Goal: Book appointment/travel/reservation

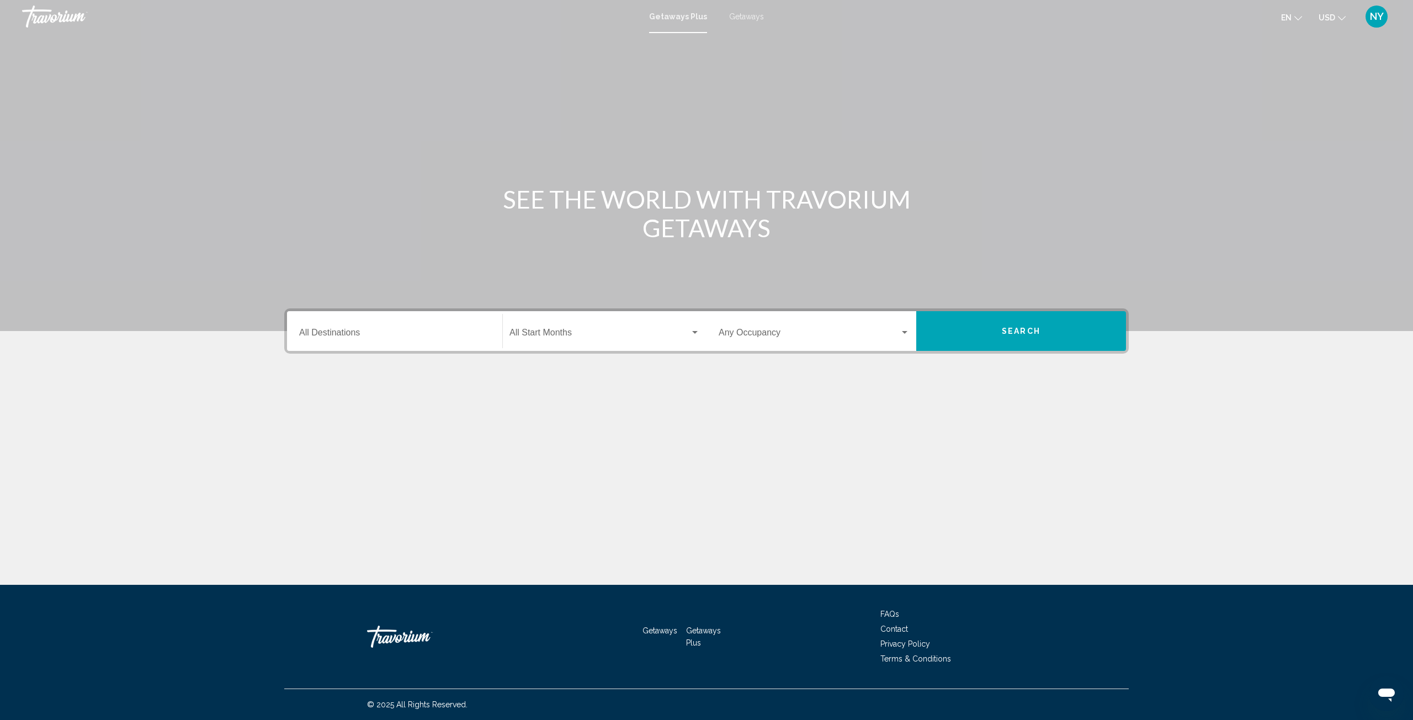
click at [610, 336] on span "Search widget" at bounding box center [599, 335] width 180 height 10
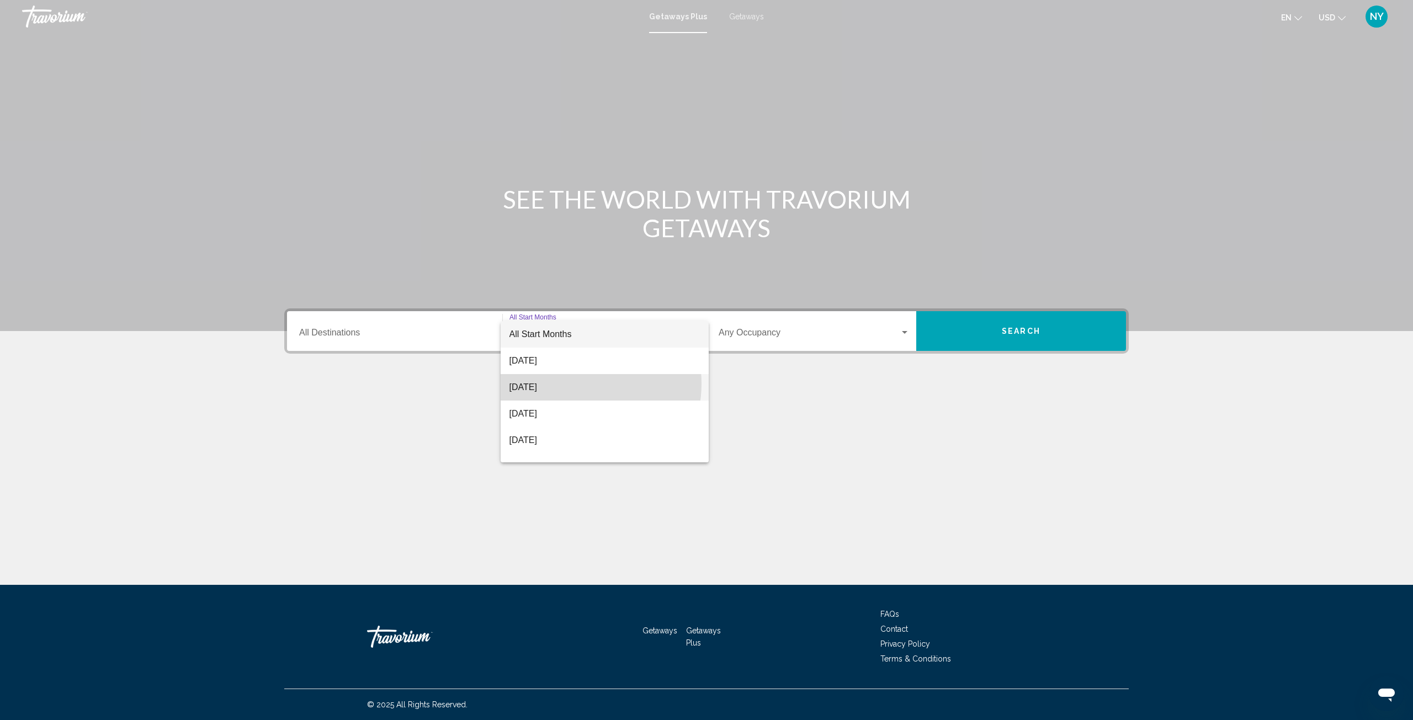
click at [575, 384] on span "[DATE]" at bounding box center [604, 387] width 191 height 26
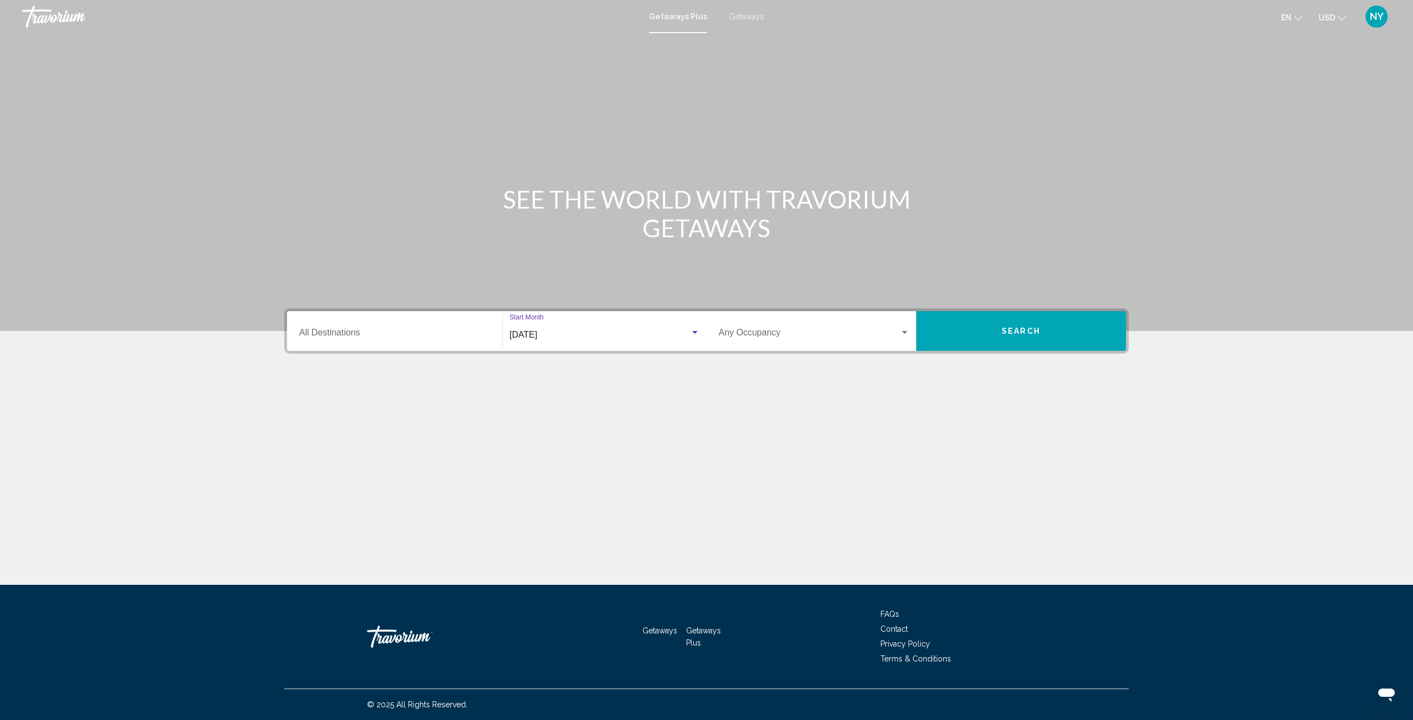
click at [828, 330] on span "Search widget" at bounding box center [808, 335] width 181 height 10
click at [731, 419] on span "4 Travelers" at bounding box center [813, 414] width 191 height 26
click at [1077, 323] on button "Search" at bounding box center [1021, 331] width 210 height 40
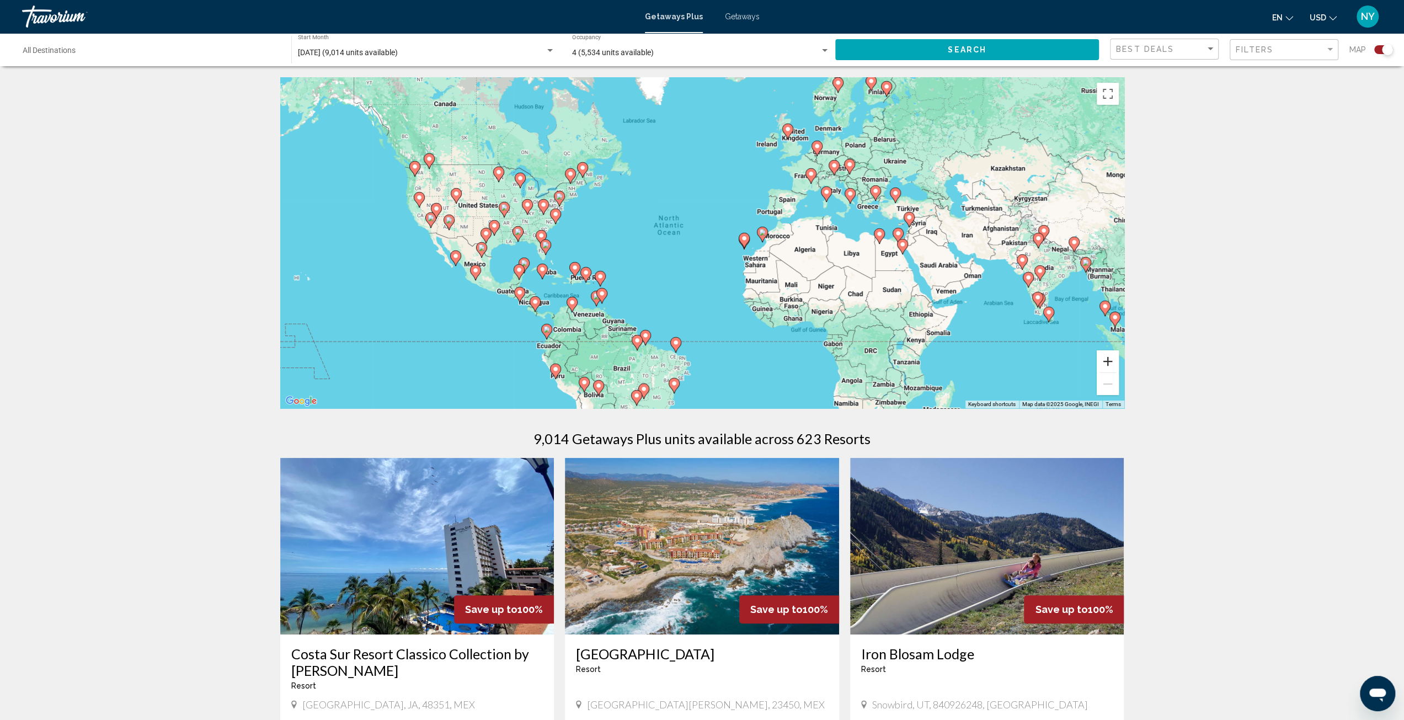
click at [1105, 359] on button "Zoom in" at bounding box center [1108, 361] width 22 height 22
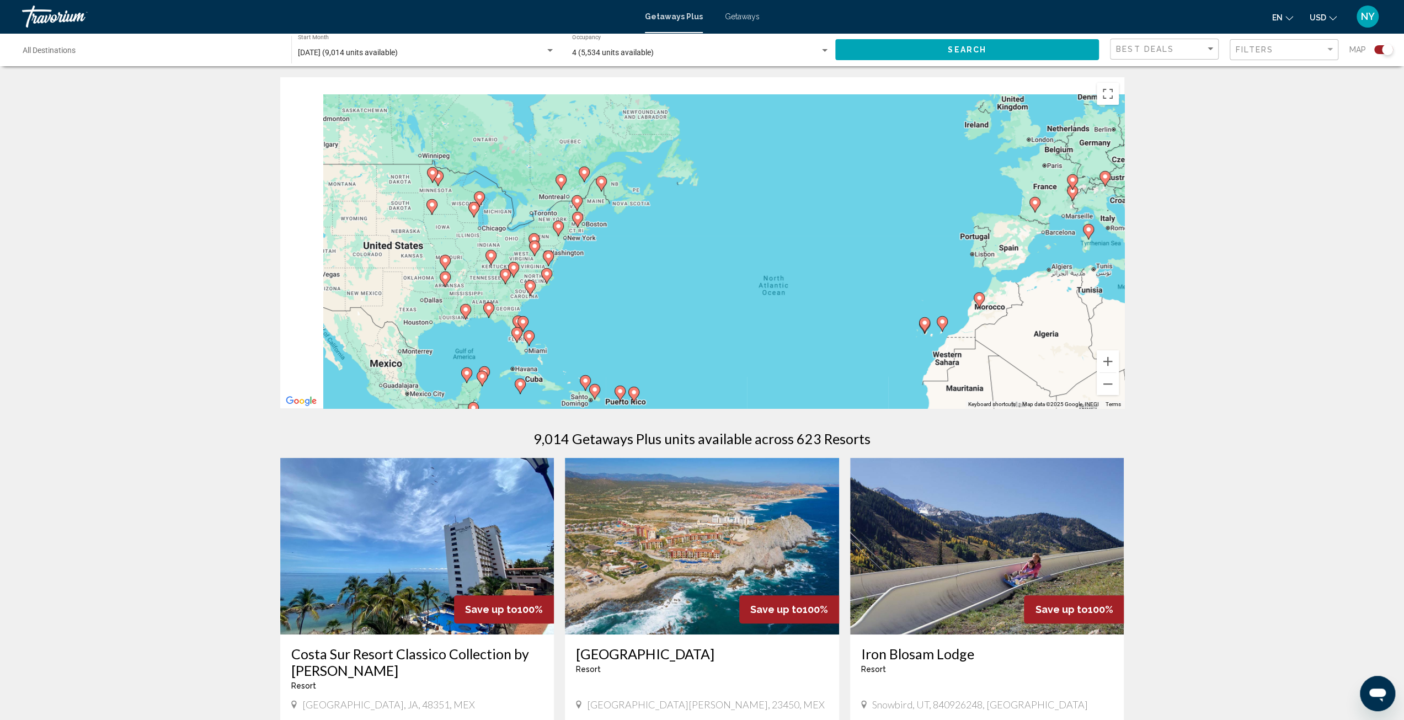
drag, startPoint x: 487, startPoint y: 222, endPoint x: 633, endPoint y: 291, distance: 162.2
click at [633, 291] on div "To activate drag with keyboard, press Alt + Enter. Once in keyboard drag state,…" at bounding box center [702, 242] width 844 height 331
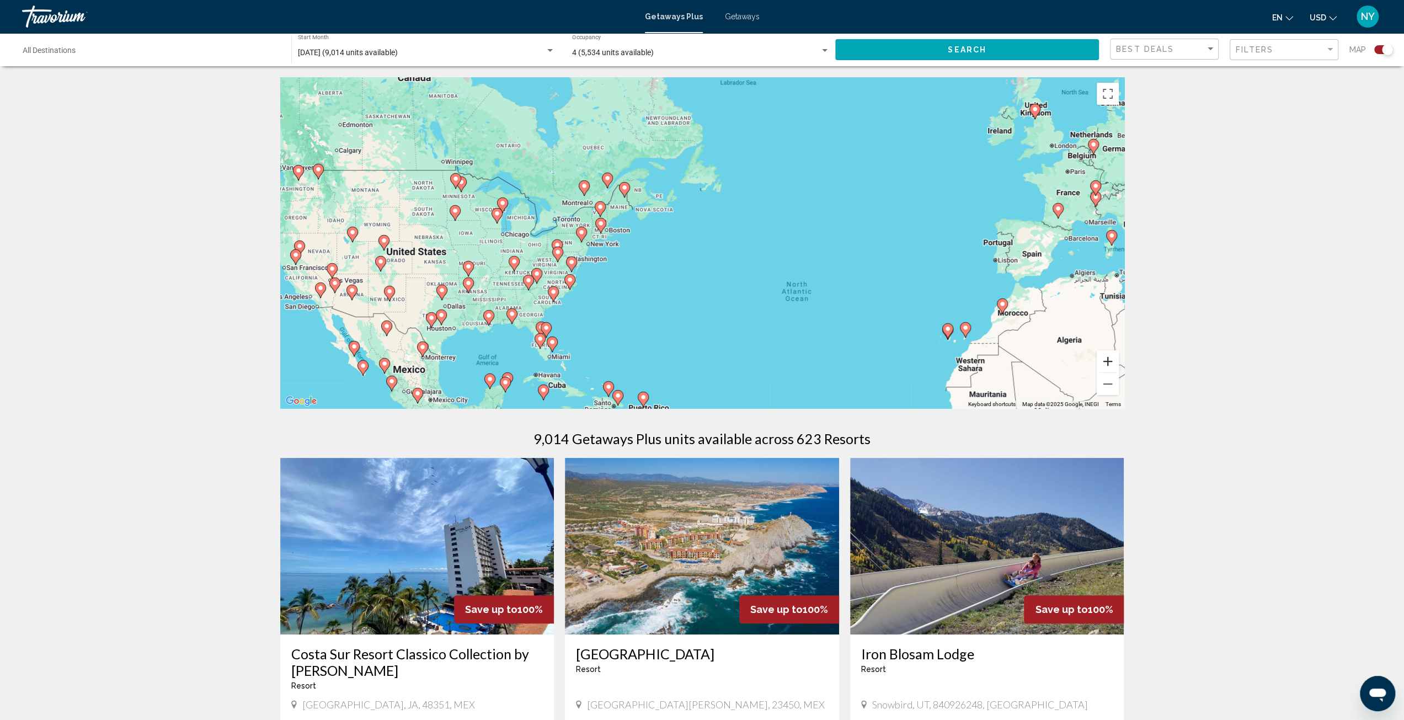
click at [1107, 363] on button "Zoom in" at bounding box center [1108, 361] width 22 height 22
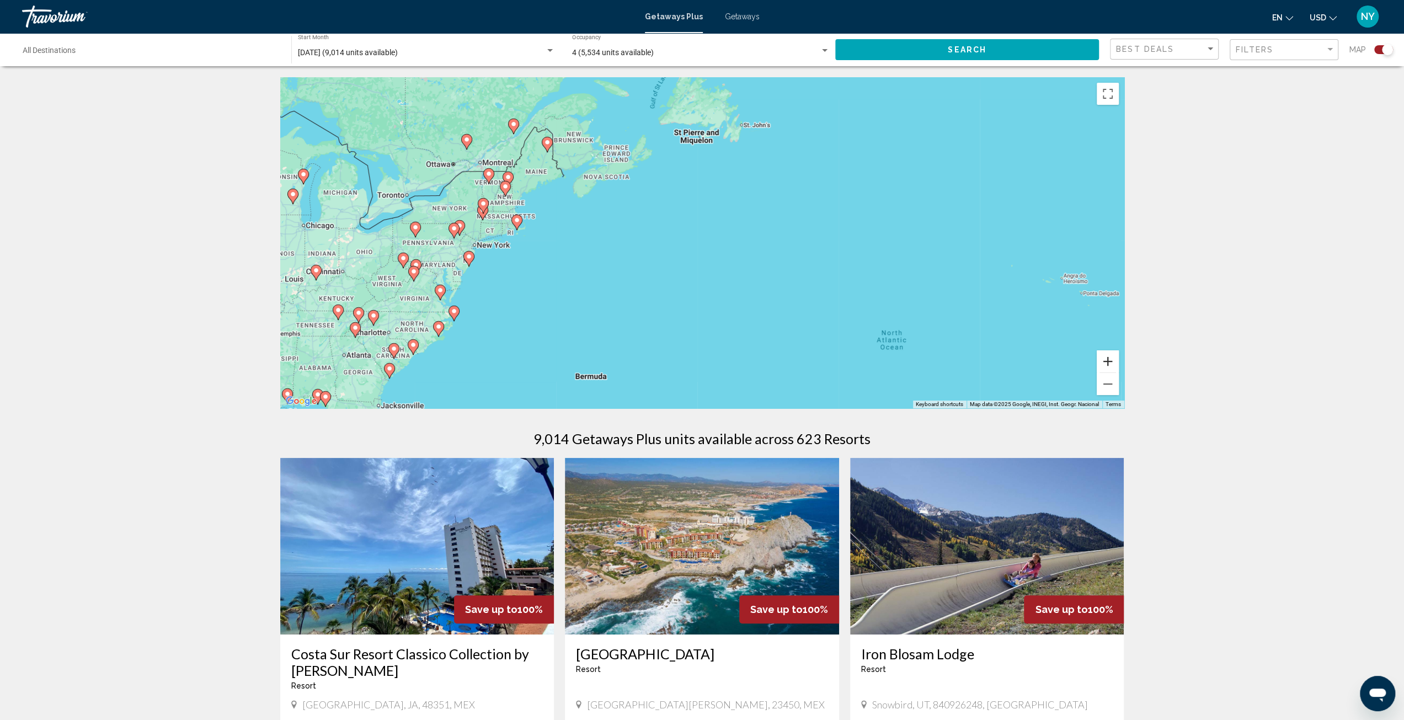
click at [1107, 363] on button "Zoom in" at bounding box center [1108, 361] width 22 height 22
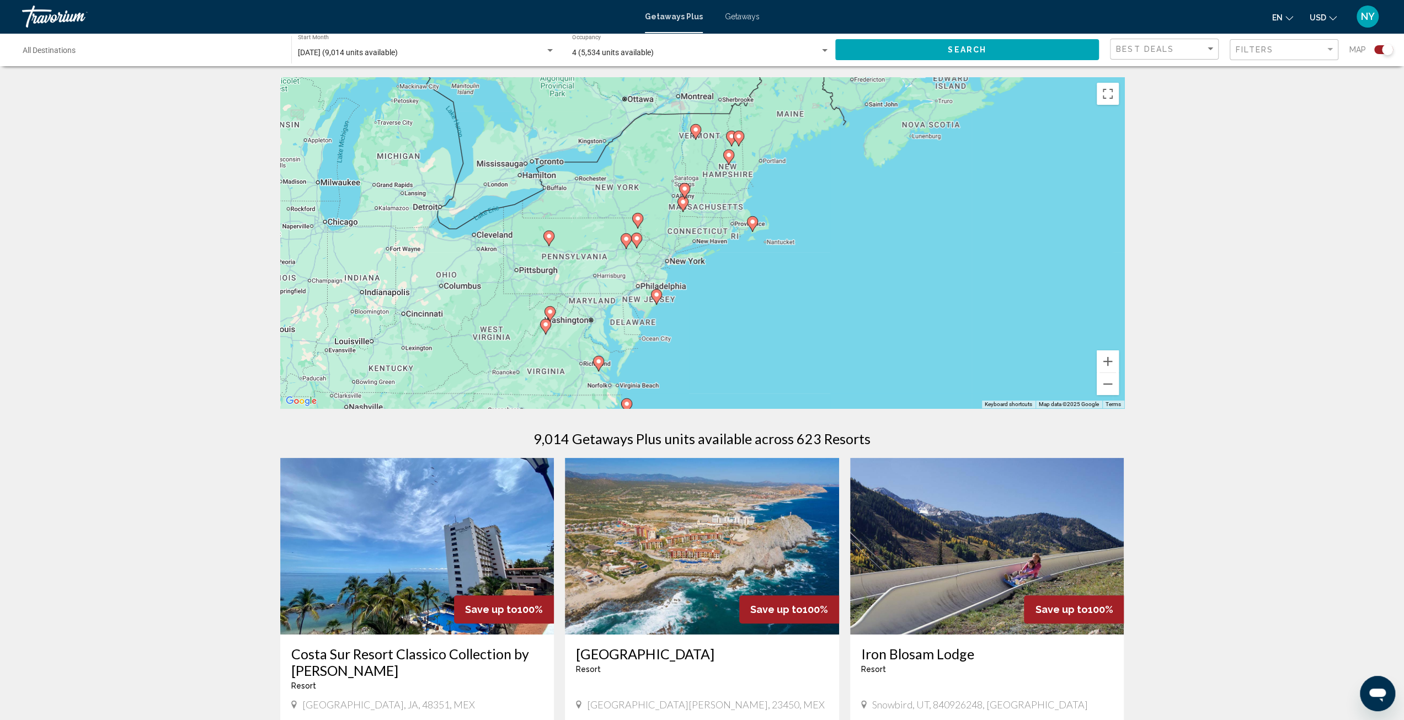
drag, startPoint x: 543, startPoint y: 313, endPoint x: 869, endPoint y: 325, distance: 325.8
click at [869, 325] on div "To activate drag with keyboard, press Alt + Enter. Once in keyboard drag state,…" at bounding box center [702, 242] width 844 height 331
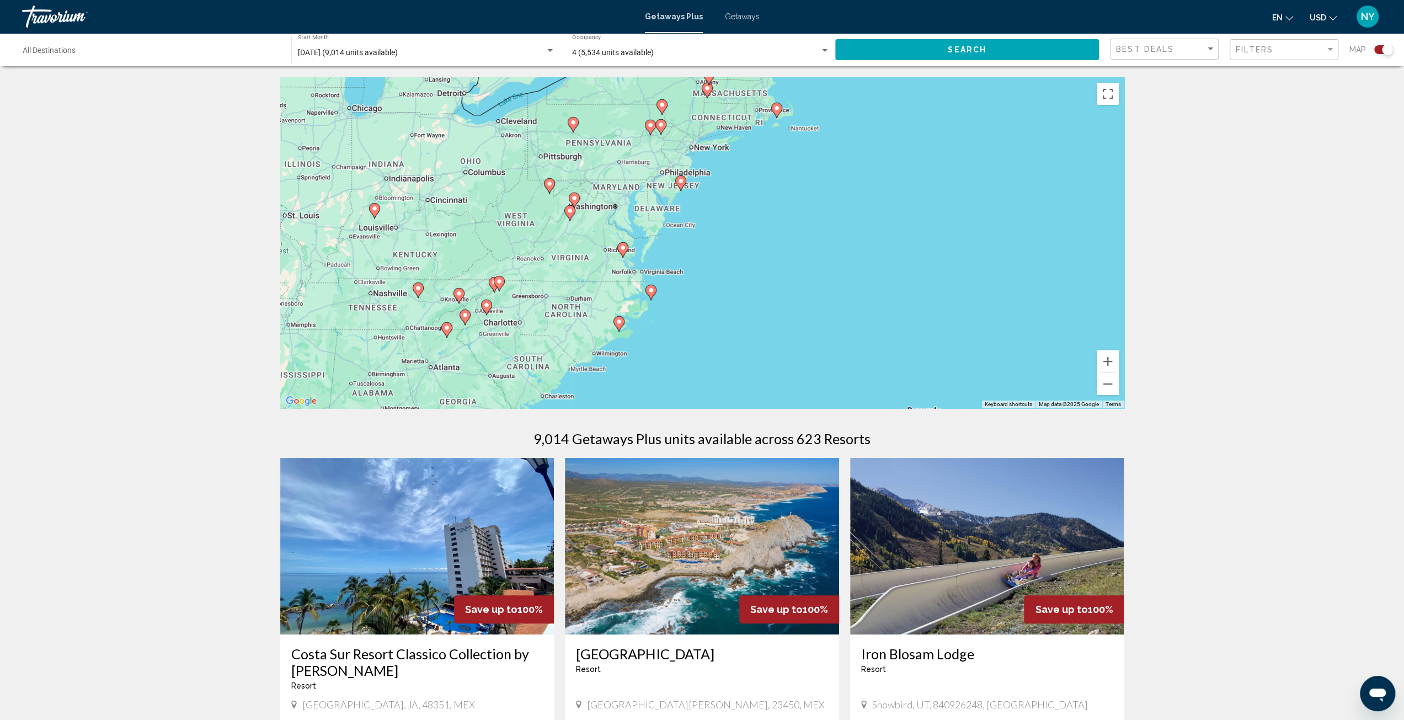
drag, startPoint x: 704, startPoint y: 299, endPoint x: 721, endPoint y: 220, distance: 80.1
click at [721, 220] on div "To activate drag with keyboard, press Alt + Enter. Once in keyboard drag state,…" at bounding box center [702, 242] width 844 height 331
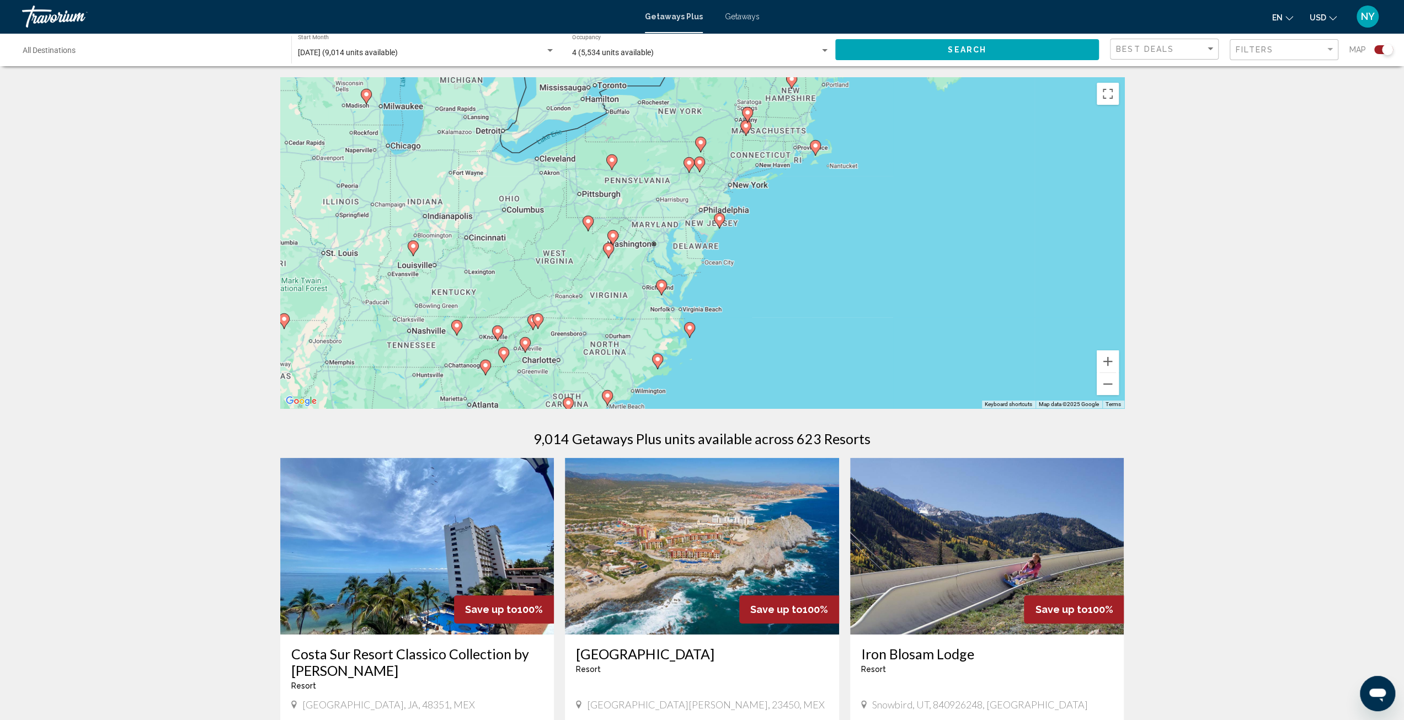
drag, startPoint x: 659, startPoint y: 306, endPoint x: 694, endPoint y: 347, distance: 54.0
click at [694, 347] on div "To activate drag with keyboard, press Alt + Enter. Once in keyboard drag state,…" at bounding box center [702, 242] width 844 height 331
click at [813, 146] on image "Main content" at bounding box center [812, 149] width 7 height 7
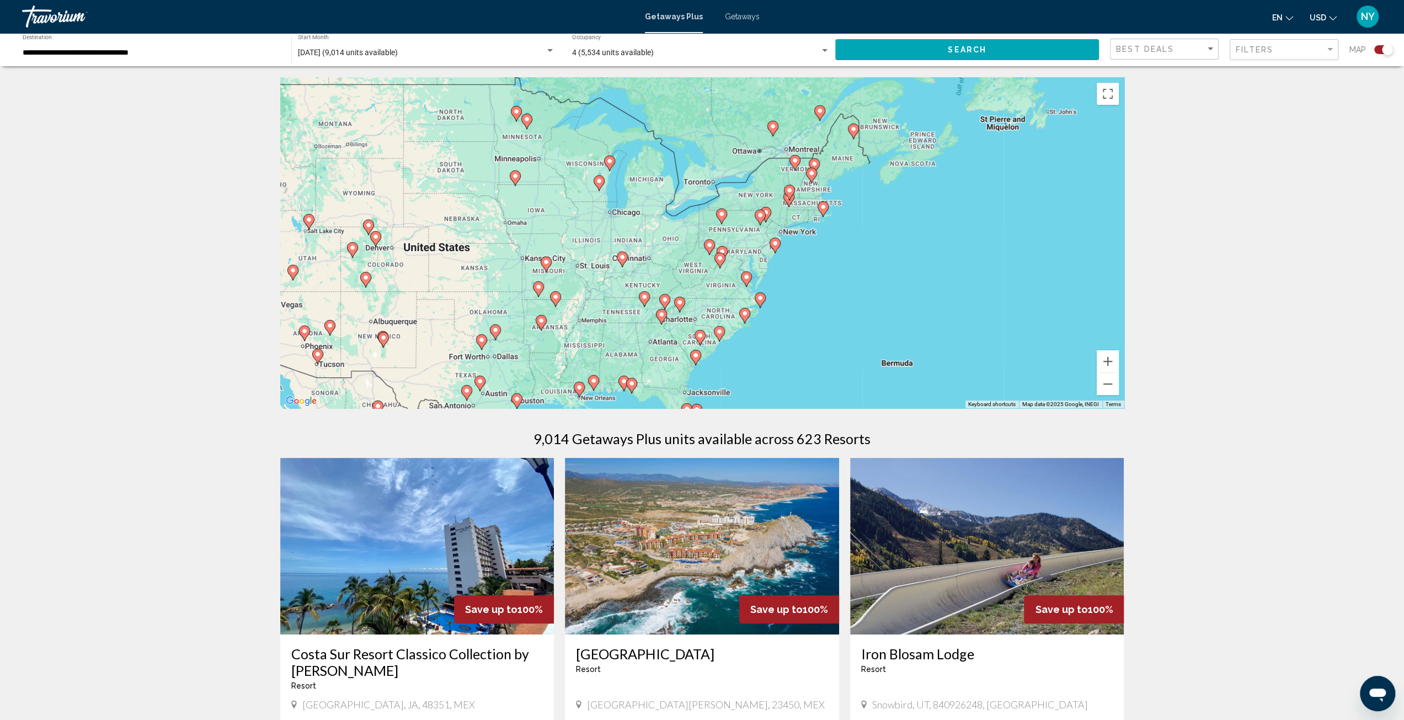
drag, startPoint x: 528, startPoint y: 322, endPoint x: 627, endPoint y: 321, distance: 99.3
click at [627, 321] on div "To activate drag with keyboard, press Alt + Enter. Once in keyboard drag state,…" at bounding box center [702, 242] width 844 height 331
click at [744, 279] on image "Main content" at bounding box center [746, 277] width 7 height 7
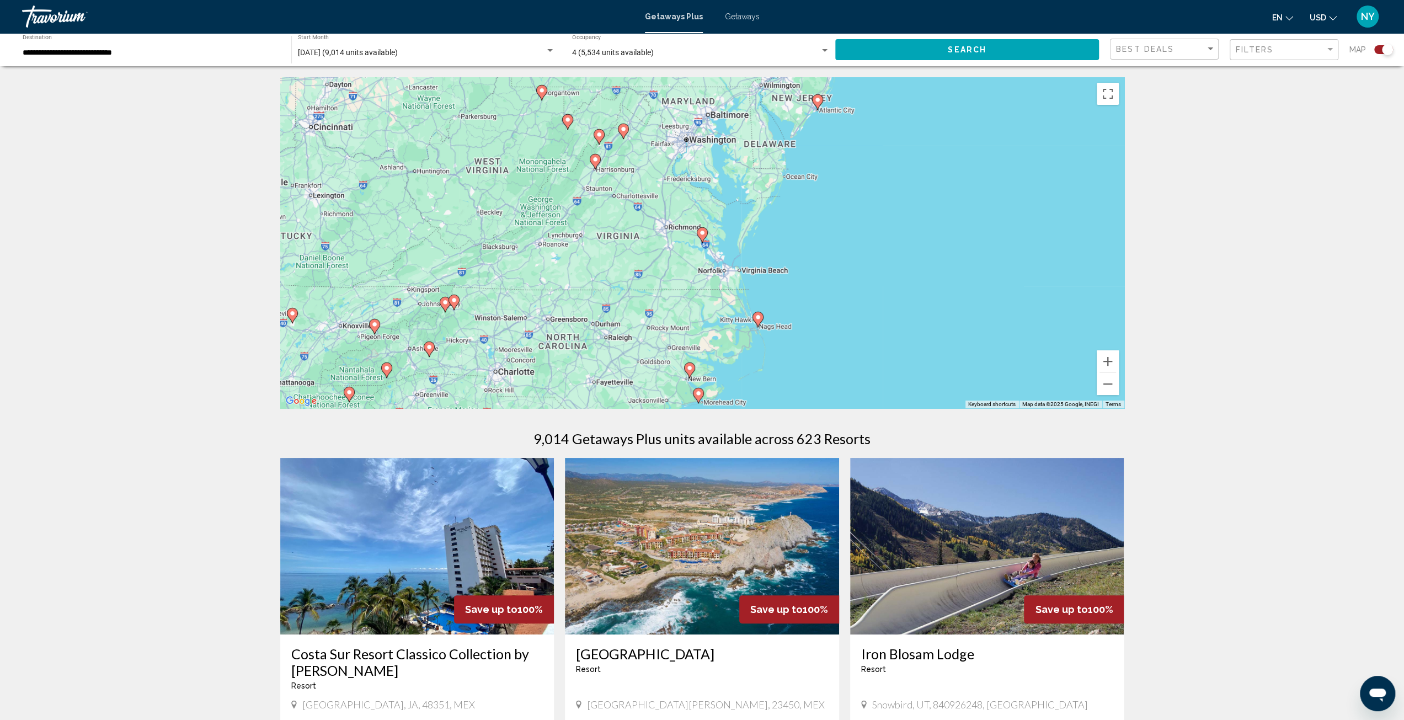
click at [701, 231] on image "Main content" at bounding box center [702, 233] width 7 height 7
type input "**********"
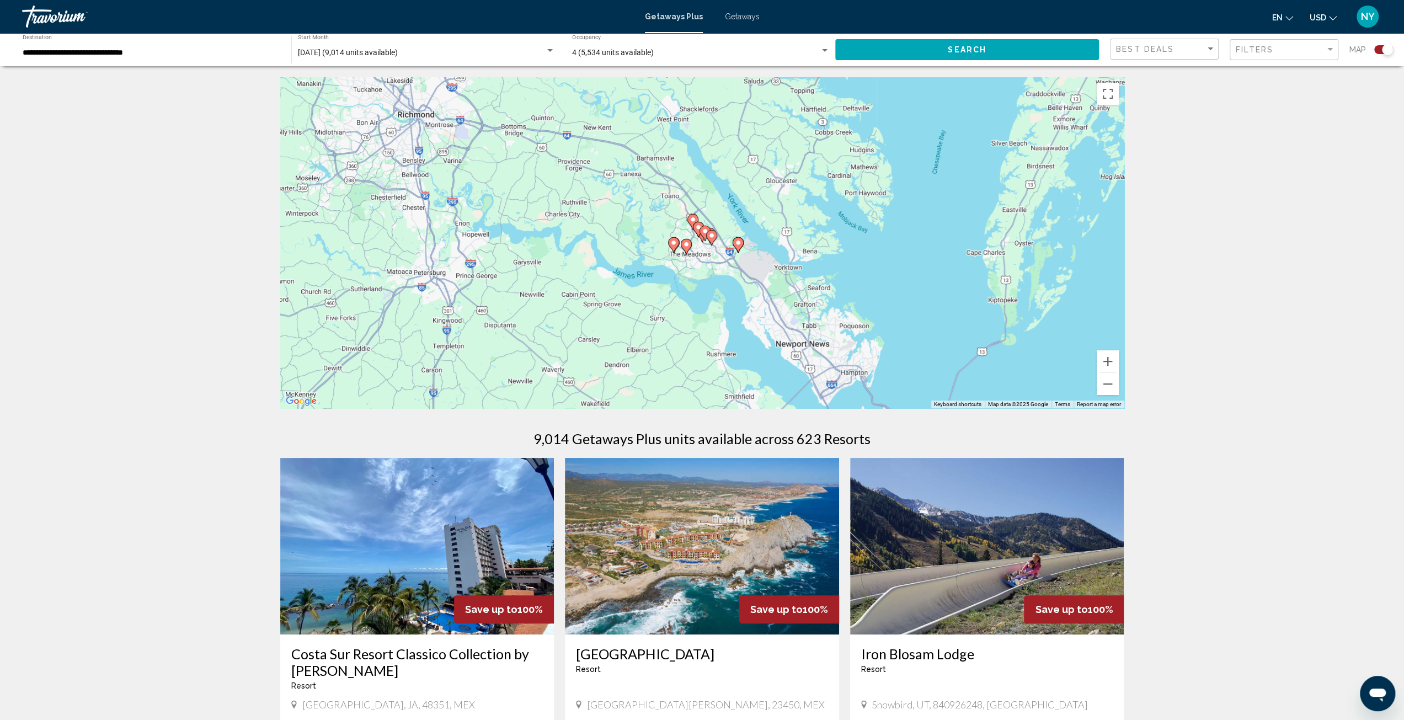
click at [714, 235] on image "Main content" at bounding box center [712, 235] width 7 height 7
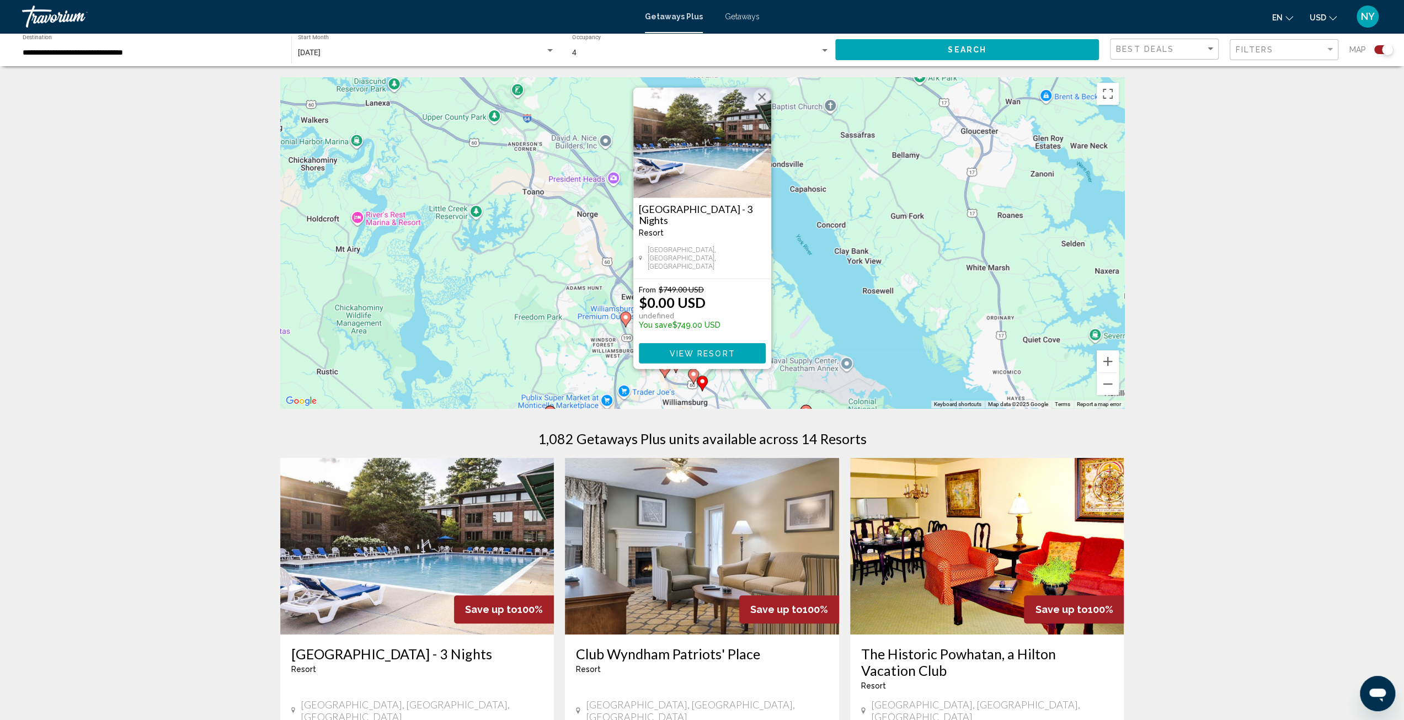
click at [66, 19] on div "Travorium" at bounding box center [77, 17] width 110 height 22
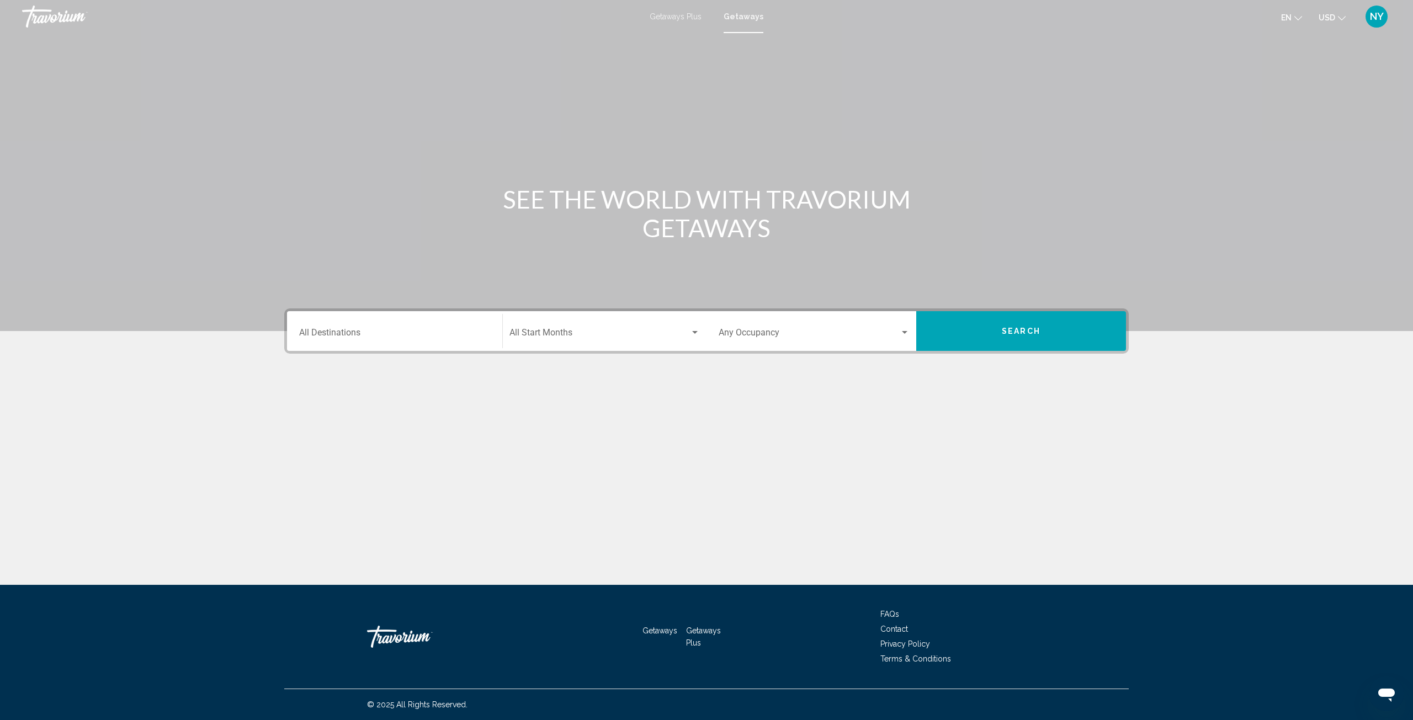
click at [413, 337] on input "Destination All Destinations" at bounding box center [394, 335] width 191 height 10
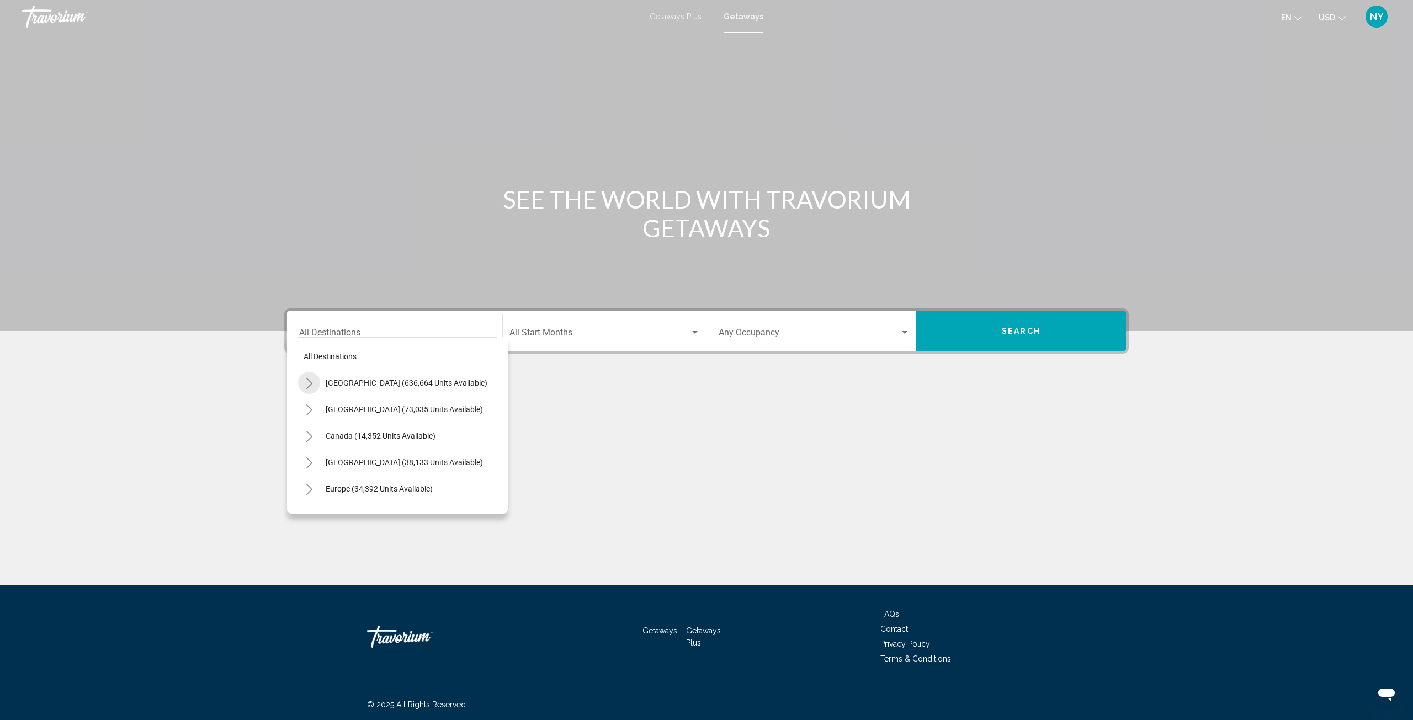
click at [306, 385] on icon "Toggle United States (636,664 units available)" at bounding box center [309, 383] width 8 height 11
click at [318, 430] on icon "Toggle New York (6,201 units available)" at bounding box center [320, 434] width 6 height 11
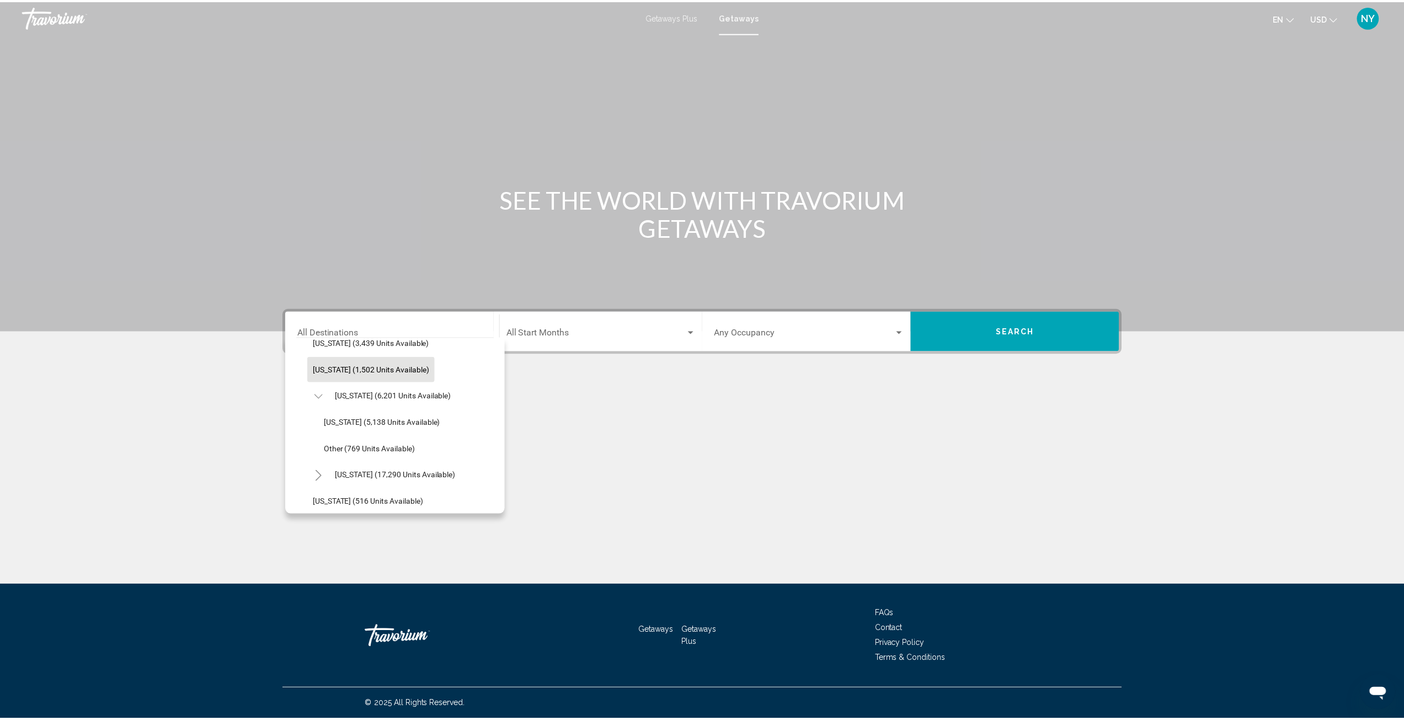
scroll to position [773, 0]
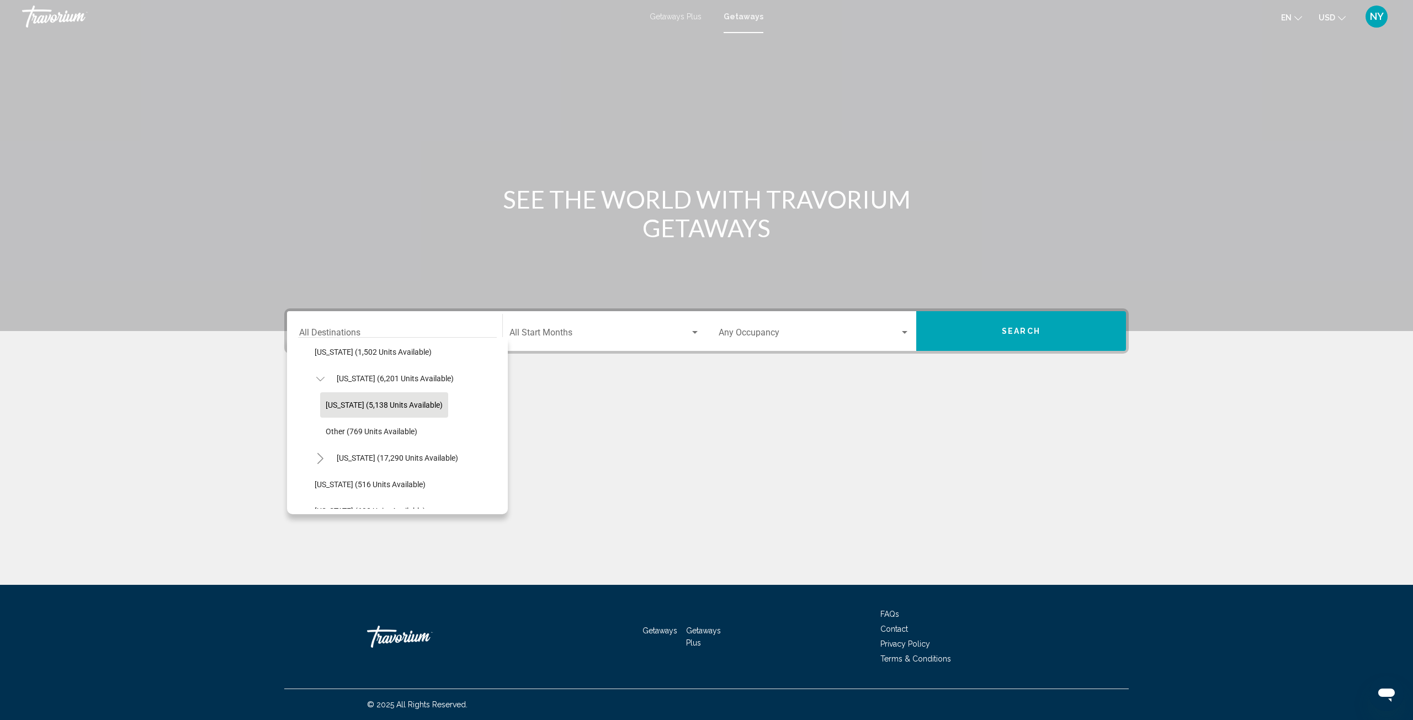
click at [361, 404] on span "[US_STATE] (5,138 units available)" at bounding box center [384, 405] width 117 height 9
type input "**********"
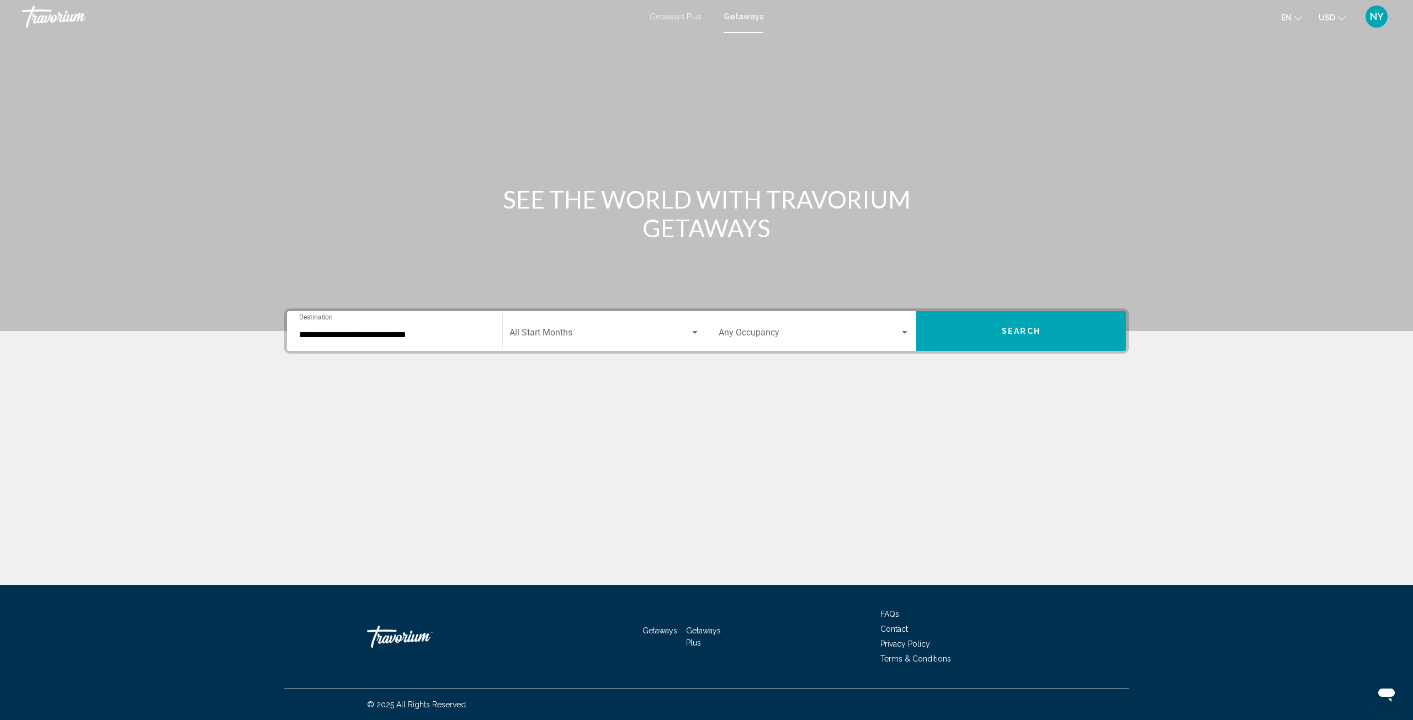
click at [773, 328] on div "Occupancy Any Occupancy" at bounding box center [813, 331] width 191 height 35
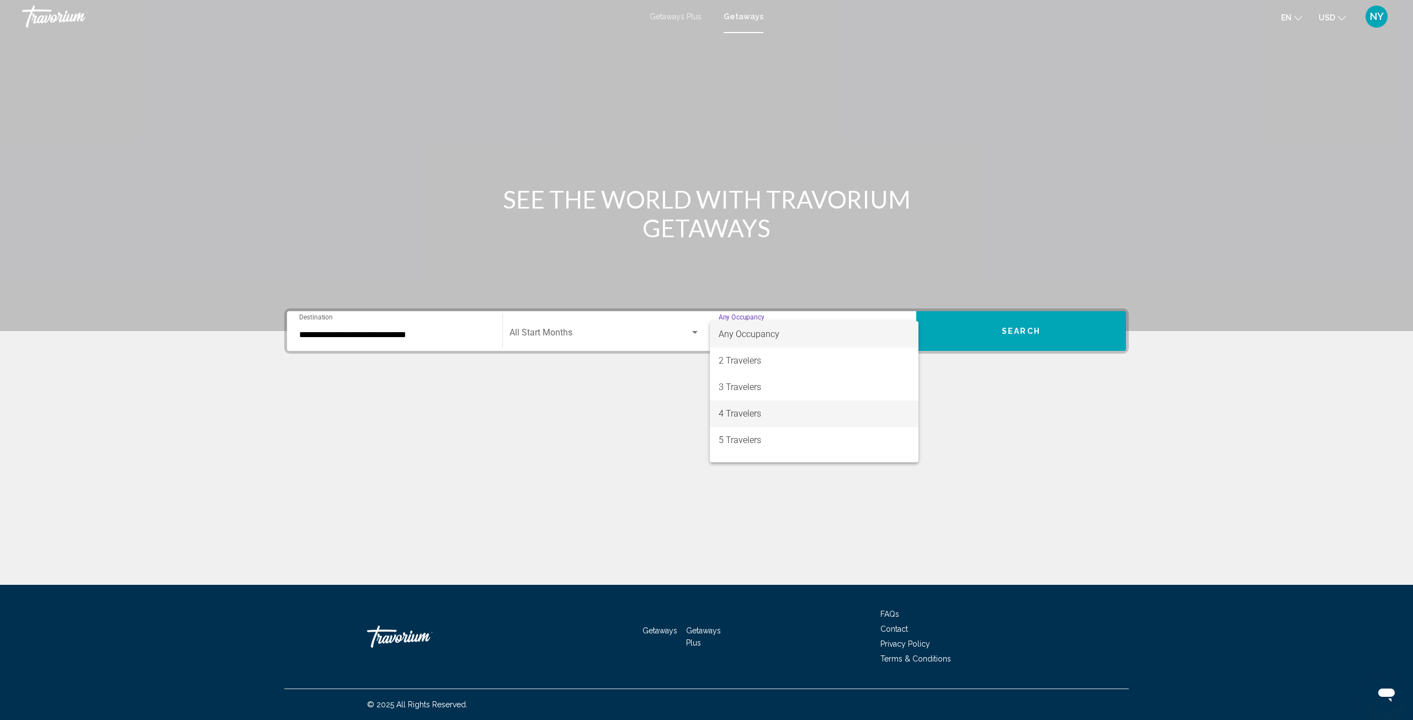
click at [769, 418] on span "4 Travelers" at bounding box center [813, 414] width 191 height 26
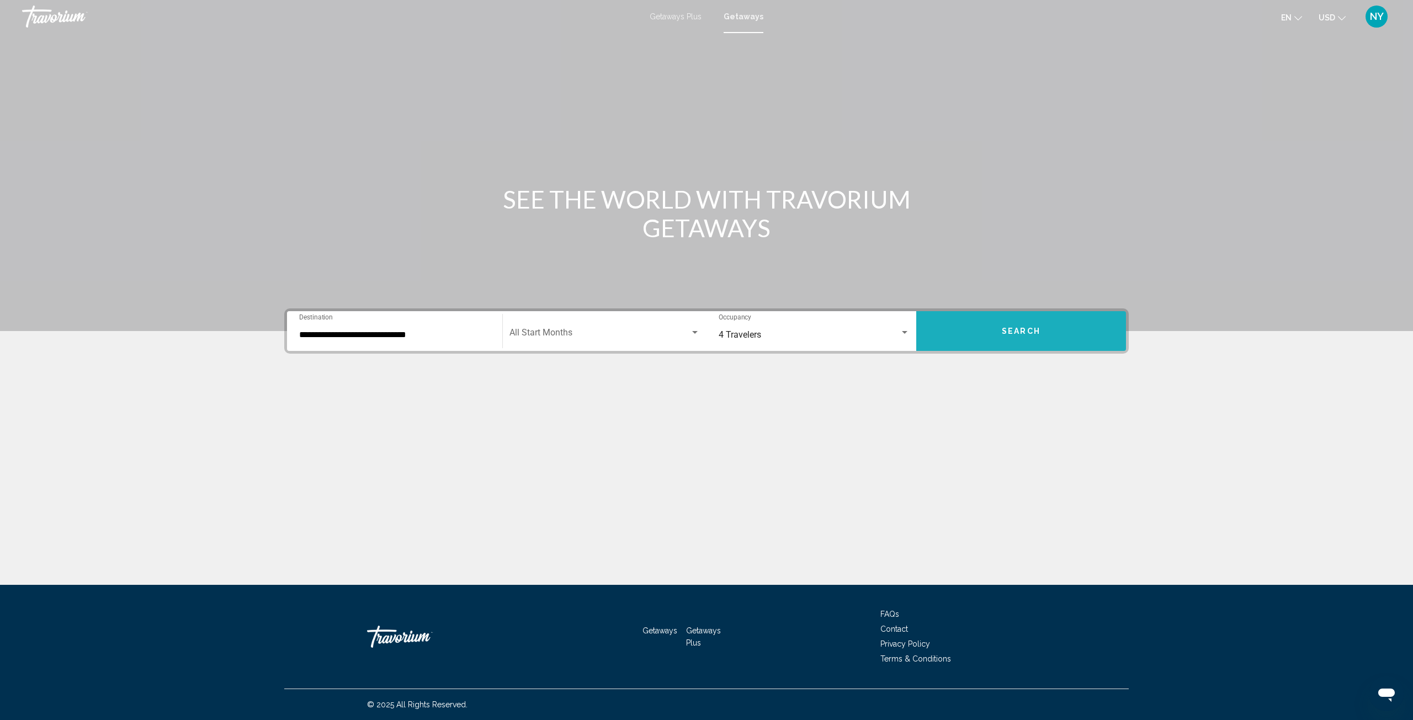
click at [998, 323] on button "Search" at bounding box center [1021, 331] width 210 height 40
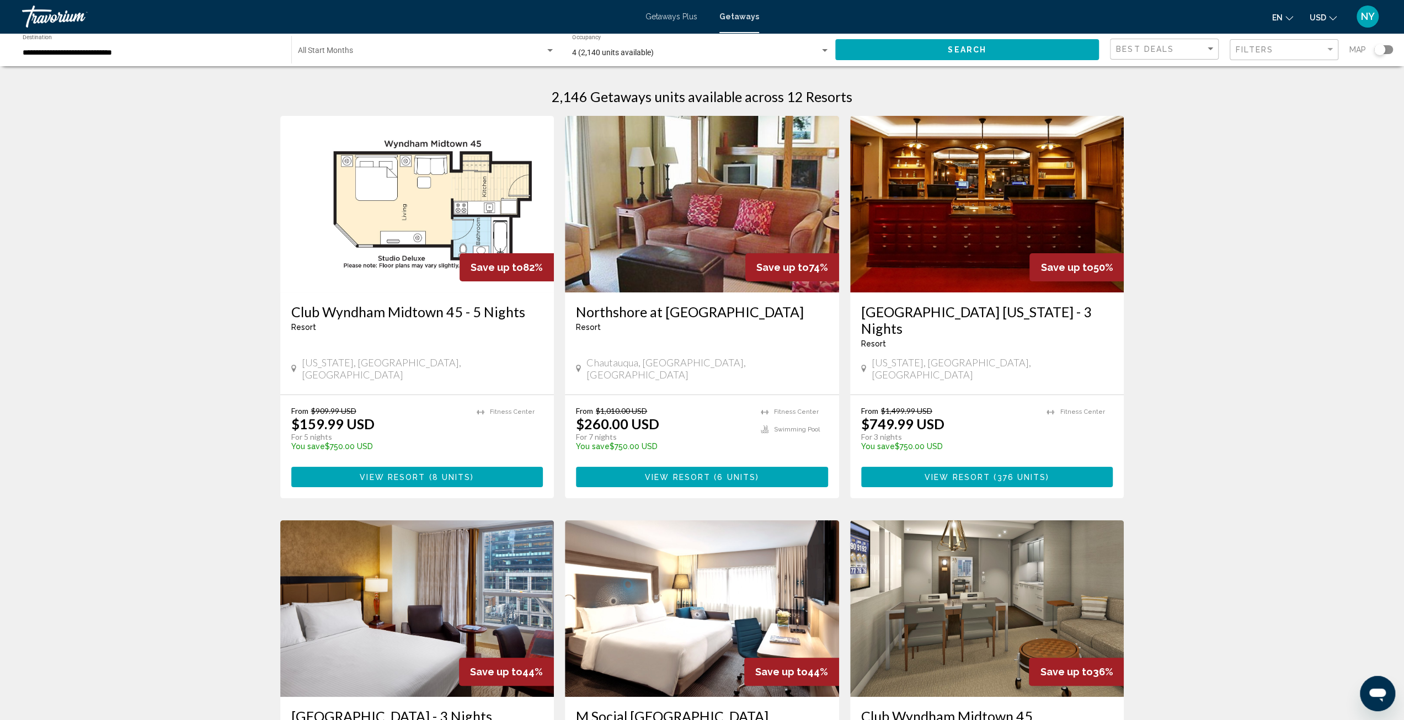
click at [1381, 50] on div "Search widget" at bounding box center [1380, 49] width 11 height 11
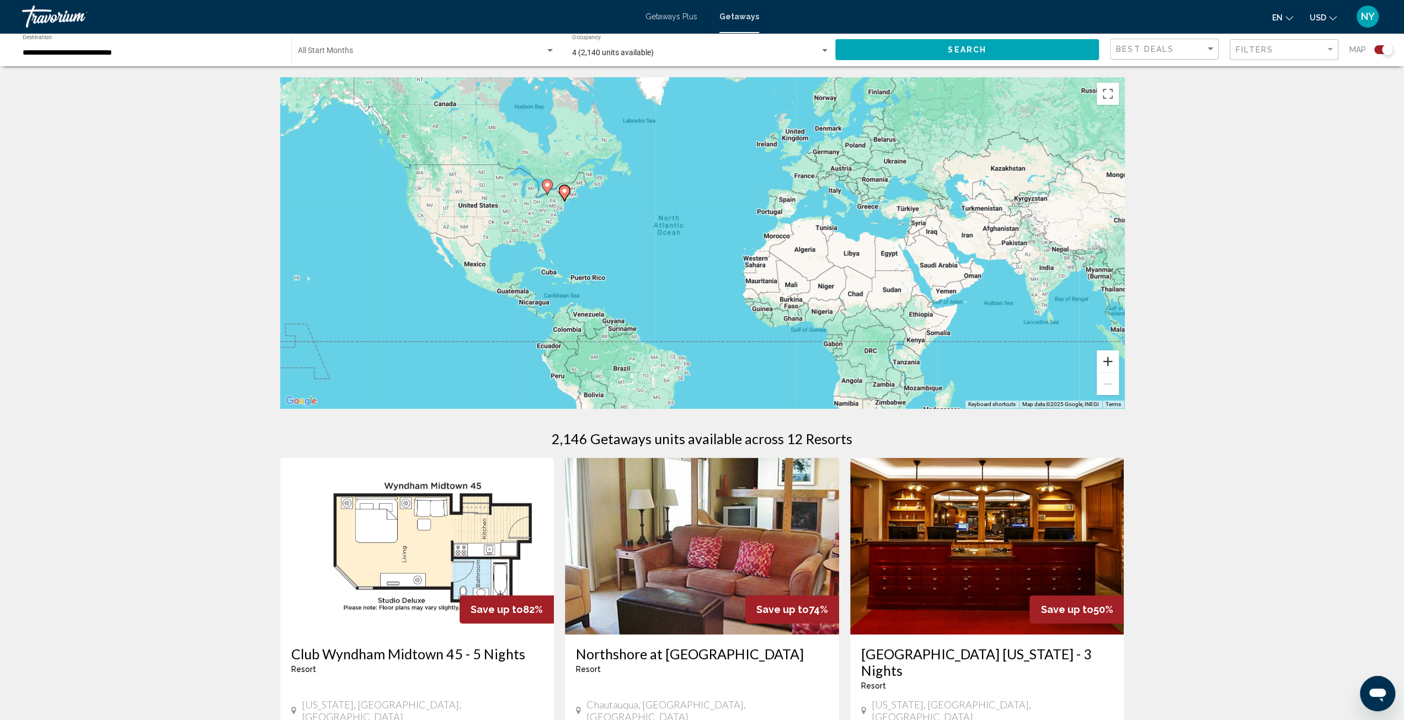
click at [1111, 358] on button "Zoom in" at bounding box center [1108, 361] width 22 height 22
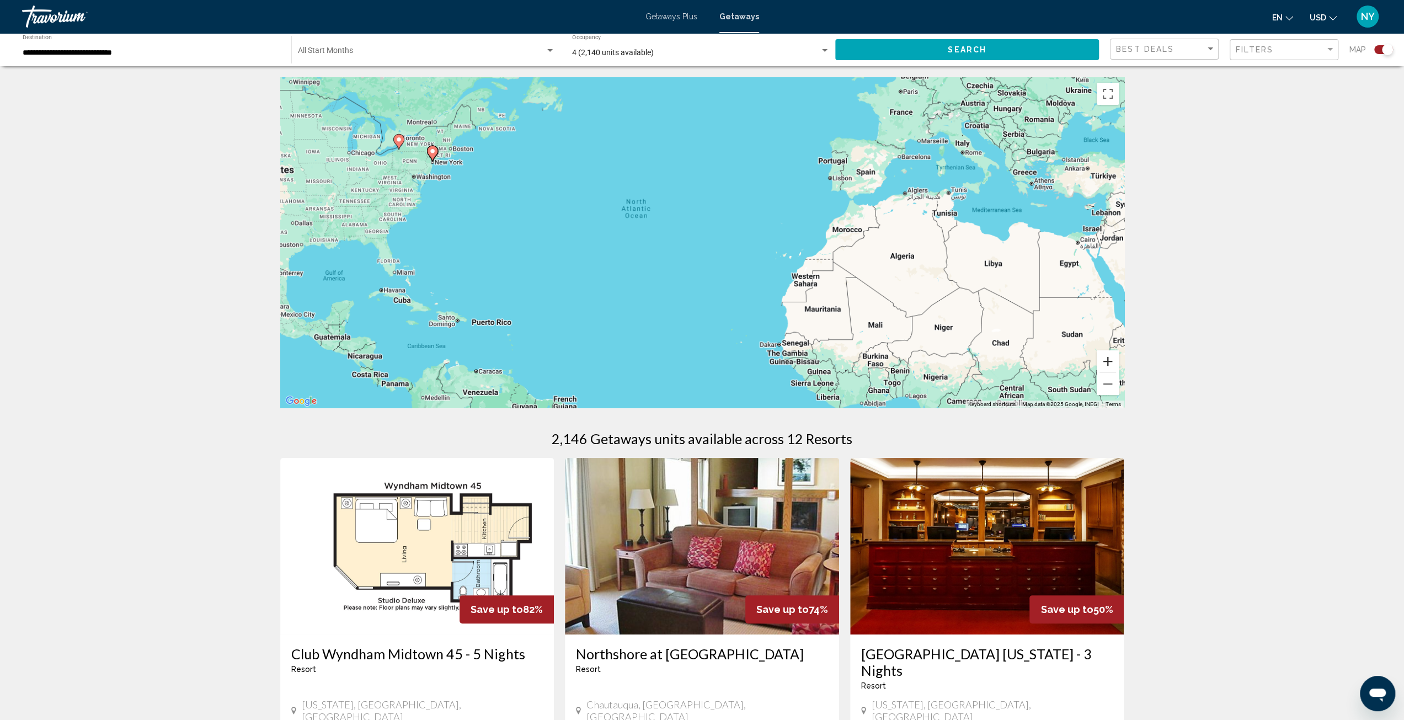
click at [1111, 358] on button "Zoom in" at bounding box center [1108, 361] width 22 height 22
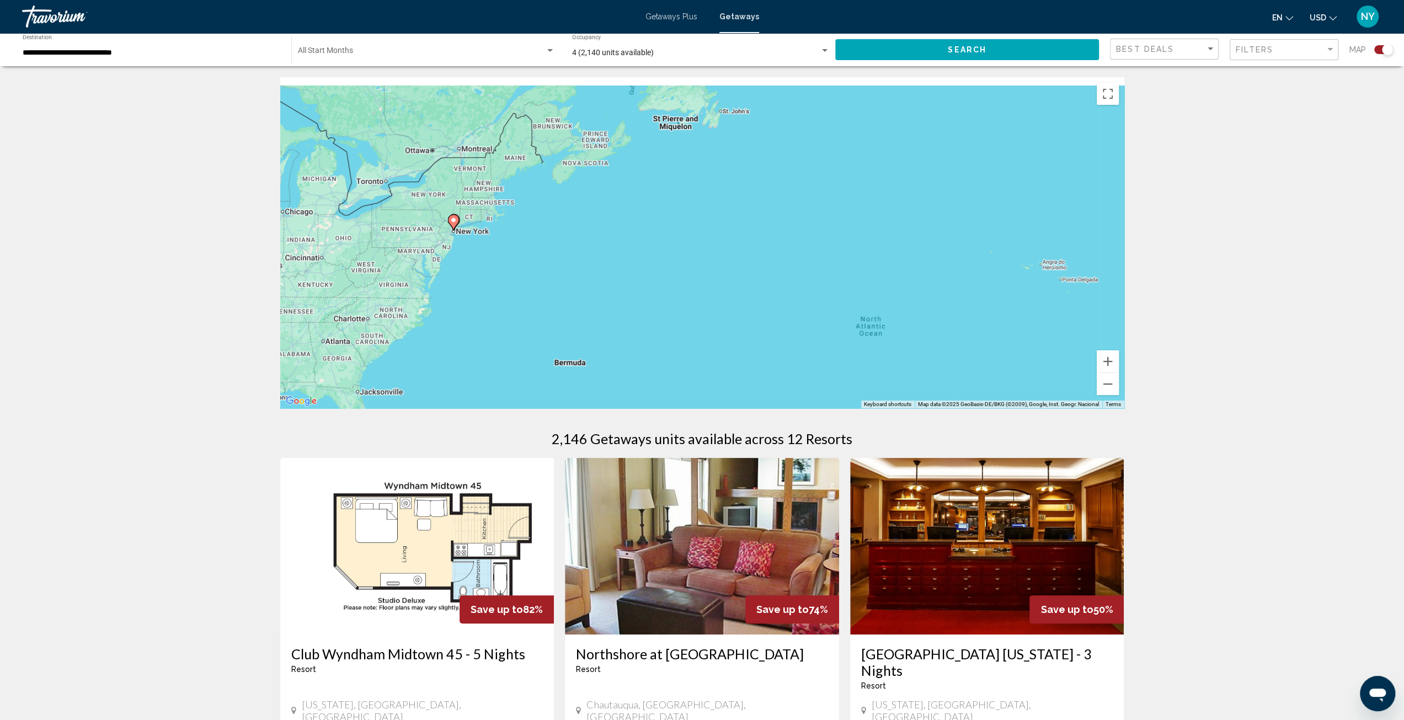
drag, startPoint x: 429, startPoint y: 191, endPoint x: 768, endPoint y: 361, distance: 379.1
click at [768, 362] on div "To activate drag with keyboard, press Alt + Enter. Once in keyboard drag state,…" at bounding box center [702, 242] width 844 height 331
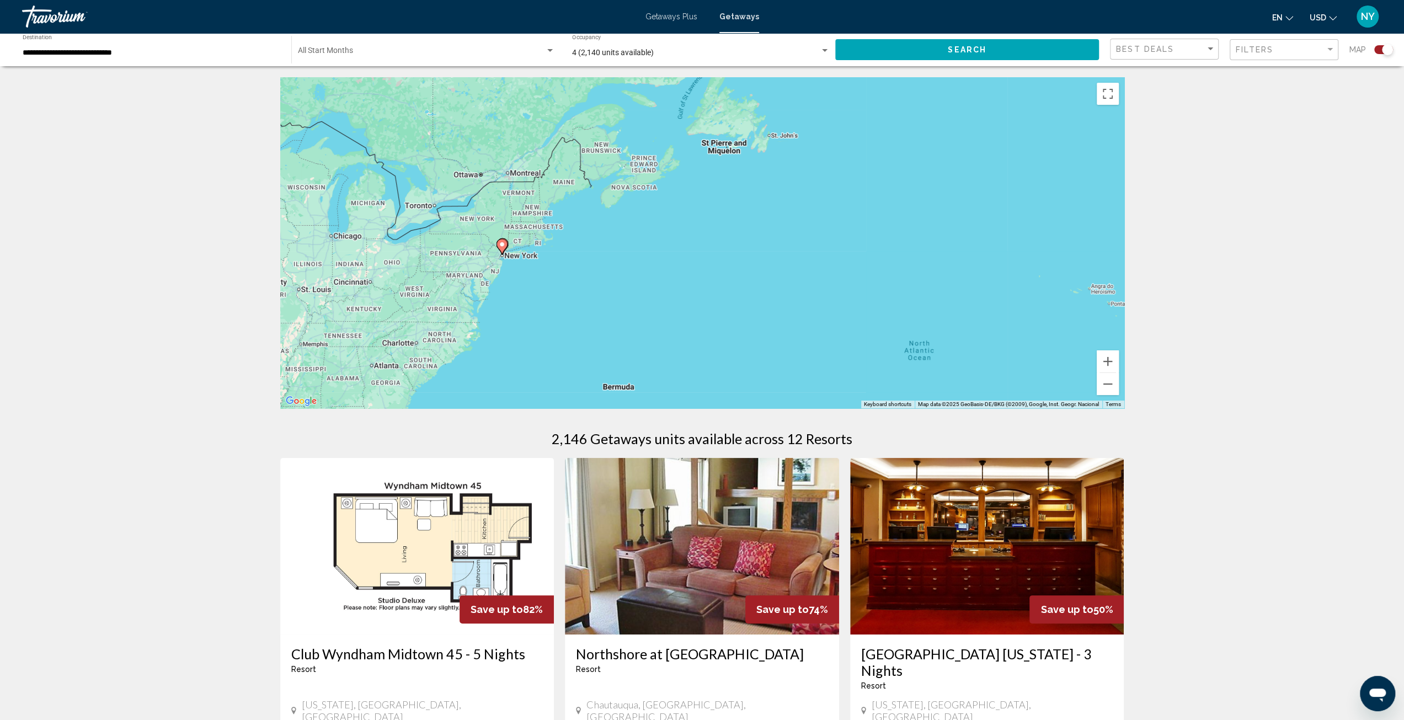
drag, startPoint x: 523, startPoint y: 245, endPoint x: 599, endPoint y: 268, distance: 79.4
click at [599, 268] on div "To activate drag with keyboard, press Alt + Enter. Once in keyboard drag state,…" at bounding box center [702, 242] width 844 height 331
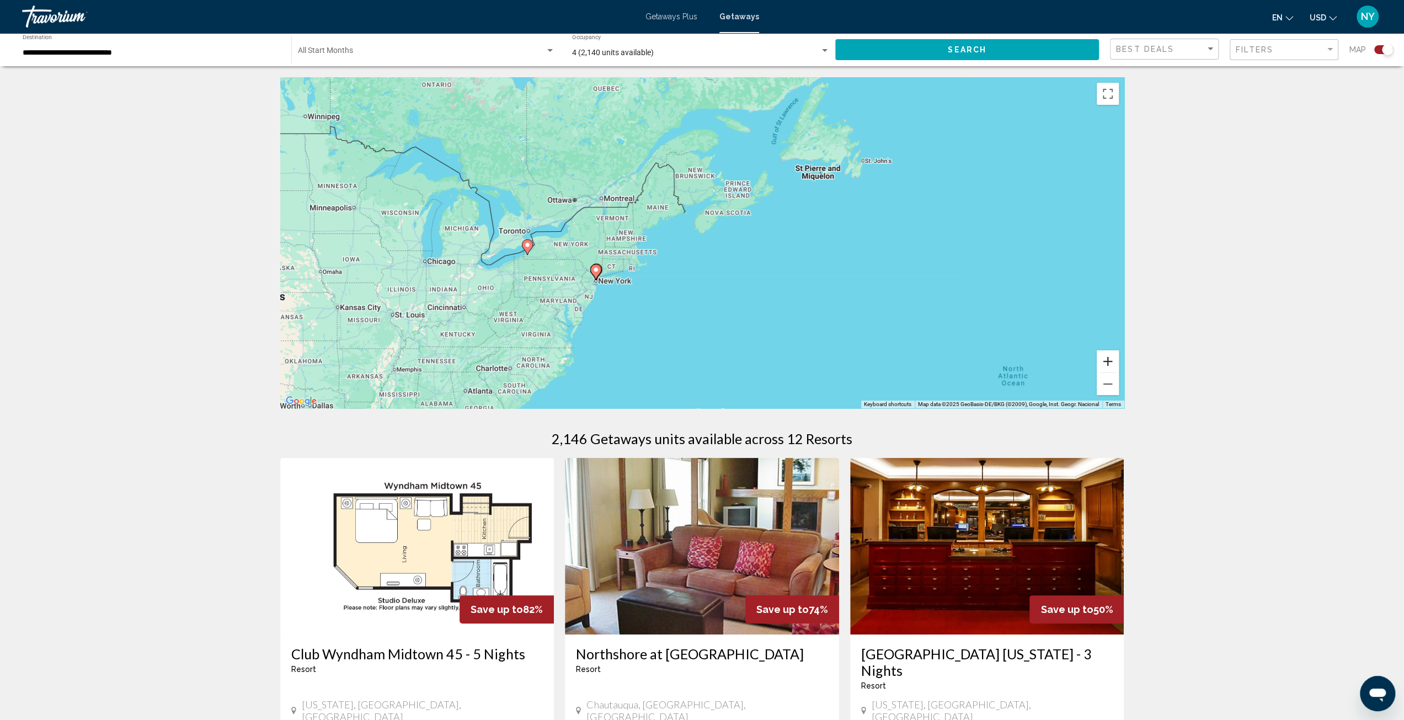
click at [1107, 361] on button "Zoom in" at bounding box center [1108, 361] width 22 height 22
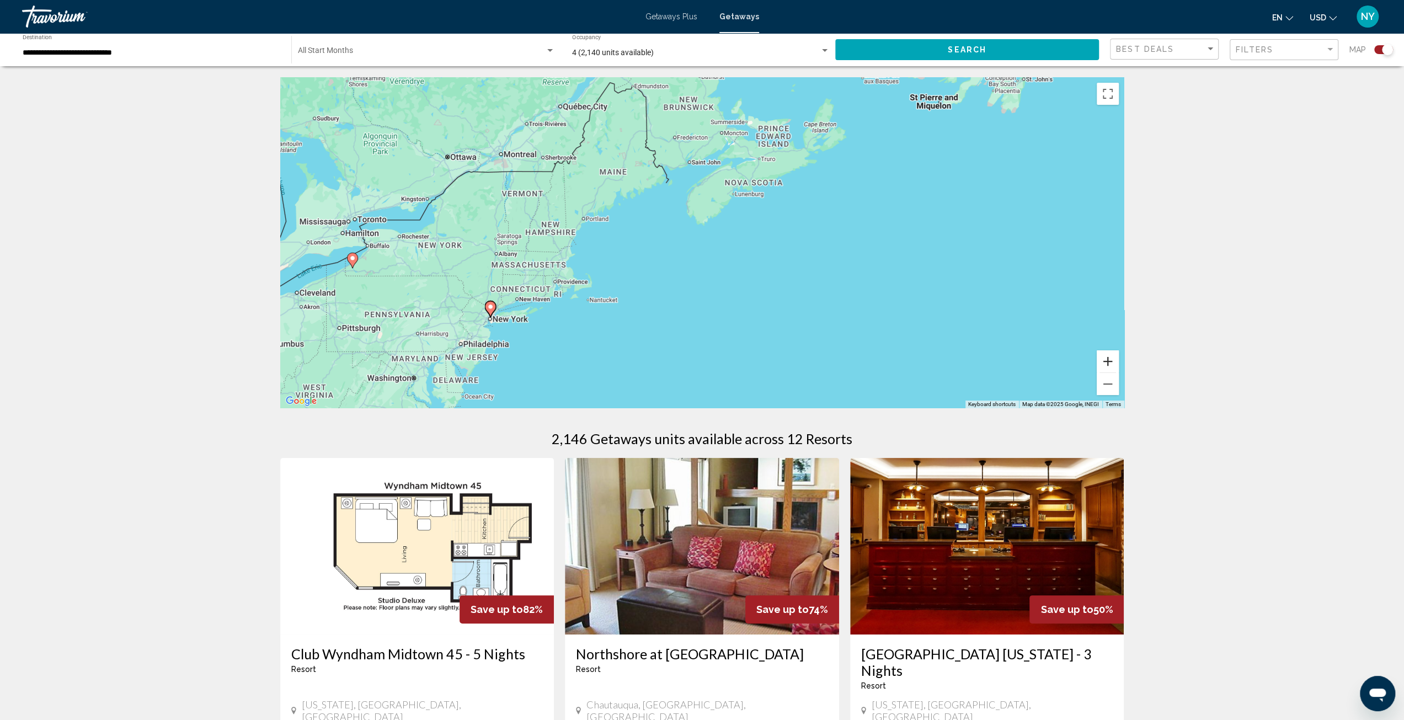
click at [1107, 361] on button "Zoom in" at bounding box center [1108, 361] width 22 height 22
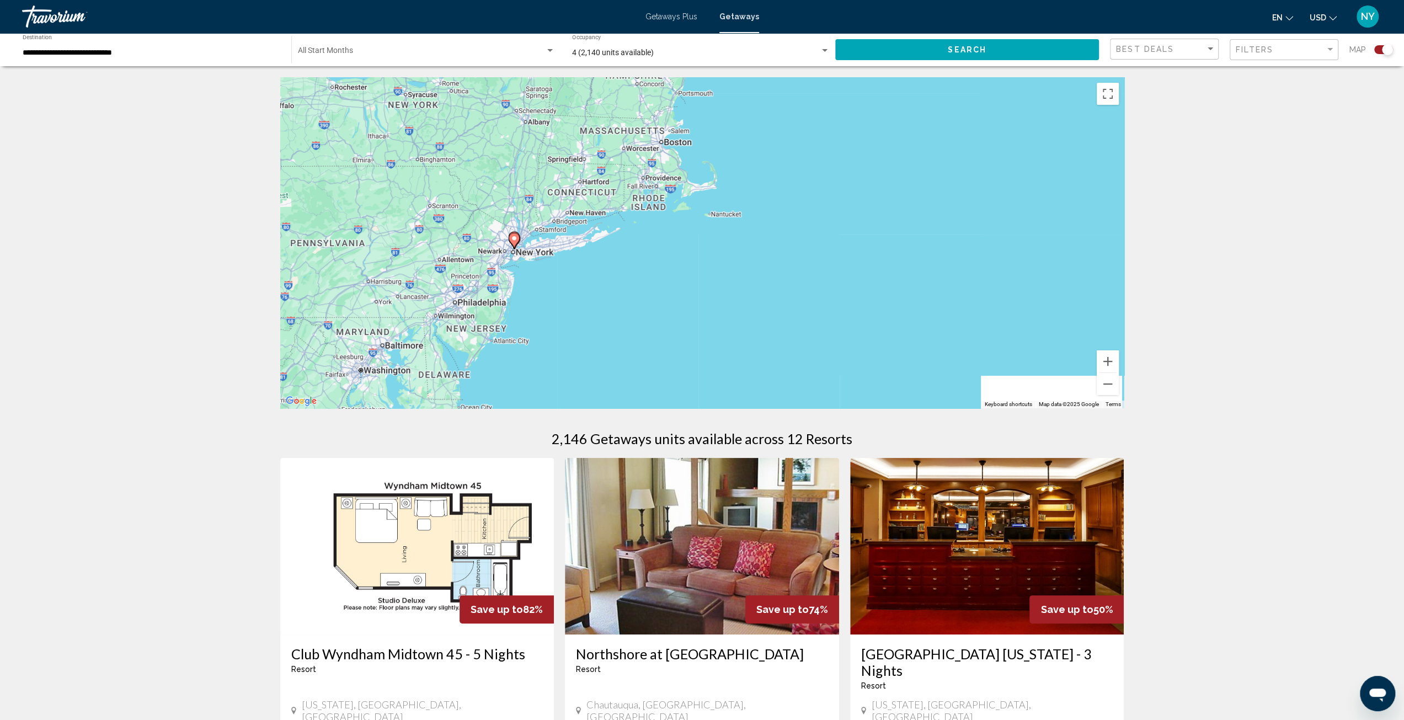
drag, startPoint x: 509, startPoint y: 313, endPoint x: 746, endPoint y: 170, distance: 276.5
click at [746, 170] on div "To activate drag with keyboard, press Alt + Enter. Once in keyboard drag state,…" at bounding box center [702, 242] width 844 height 331
click at [1110, 357] on button "Zoom in" at bounding box center [1108, 361] width 22 height 22
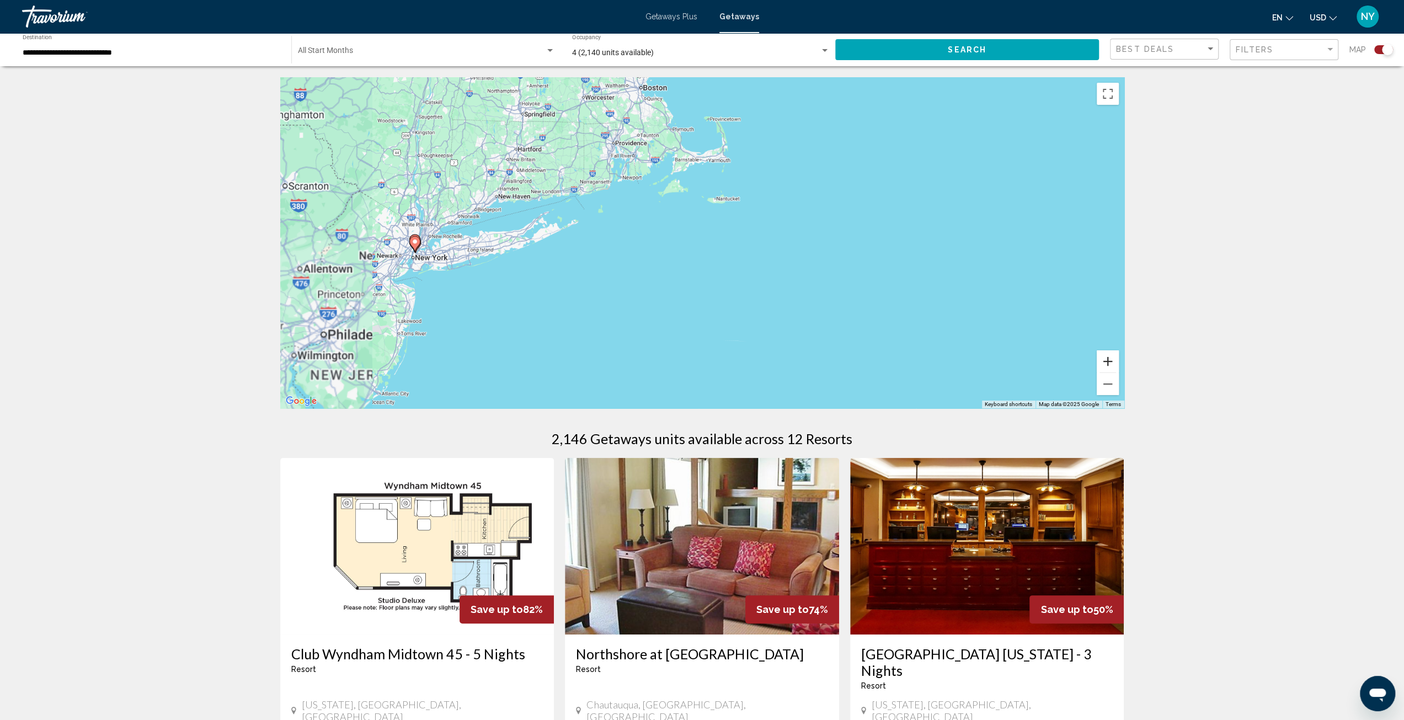
click at [1110, 357] on button "Zoom in" at bounding box center [1108, 361] width 22 height 22
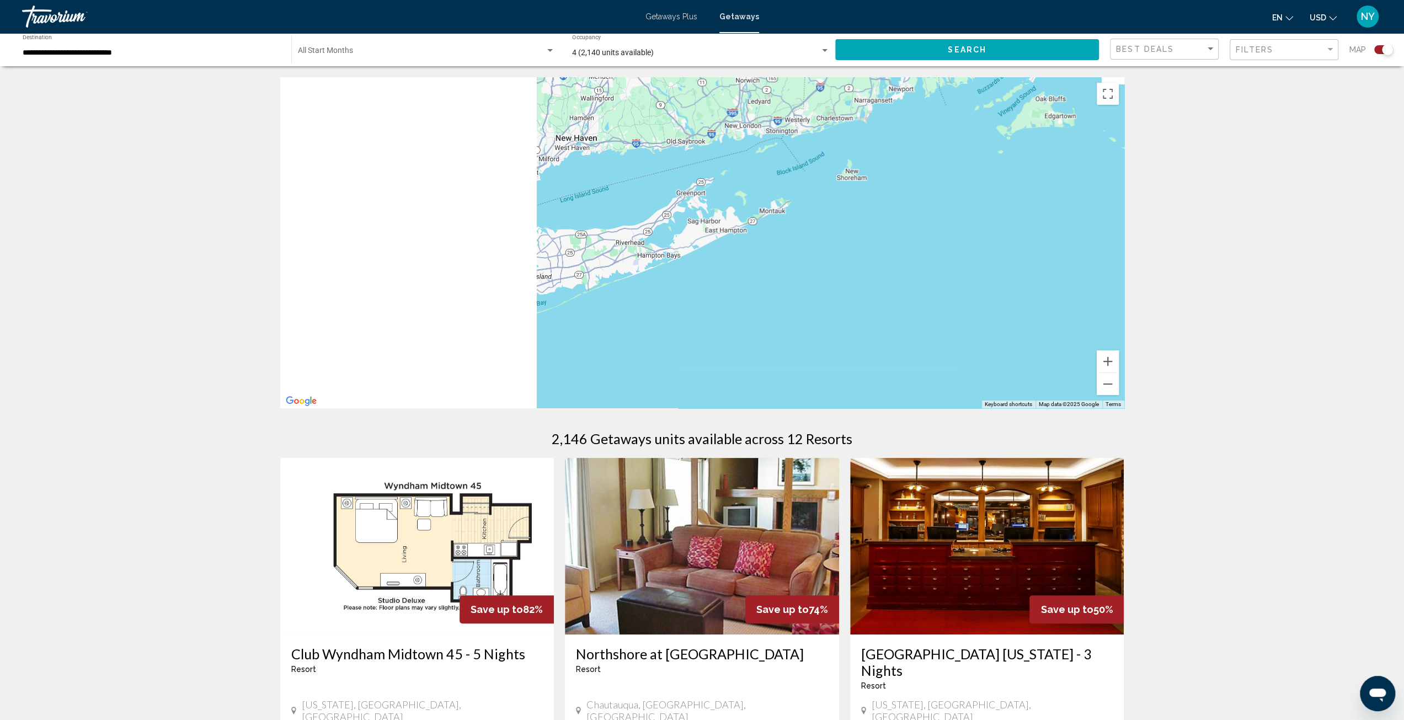
drag, startPoint x: 748, startPoint y: 276, endPoint x: 958, endPoint y: 276, distance: 210.2
click at [958, 276] on div "Main content" at bounding box center [702, 242] width 844 height 331
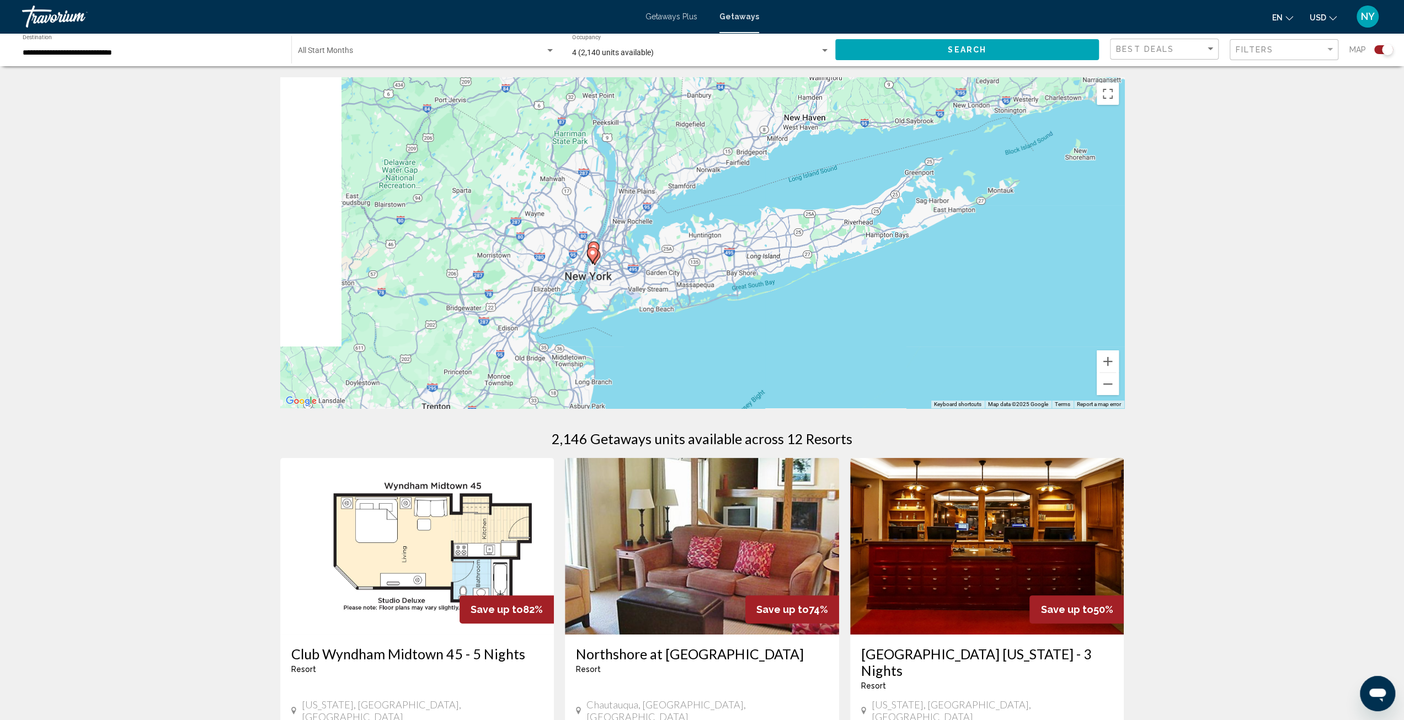
drag, startPoint x: 605, startPoint y: 295, endPoint x: 683, endPoint y: 279, distance: 80.1
click at [683, 279] on div "To activate drag with keyboard, press Alt + Enter. Once in keyboard drag state,…" at bounding box center [702, 242] width 844 height 331
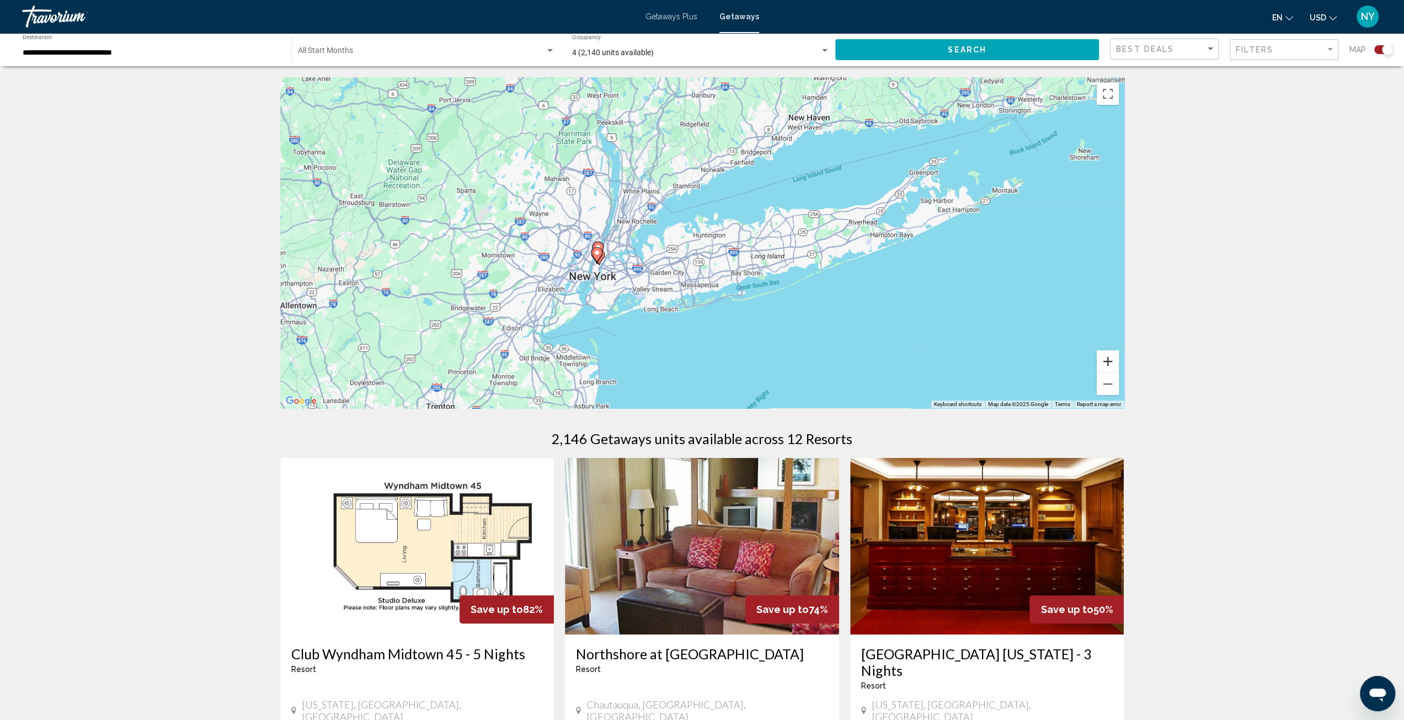
click at [1104, 360] on button "Zoom in" at bounding box center [1108, 361] width 22 height 22
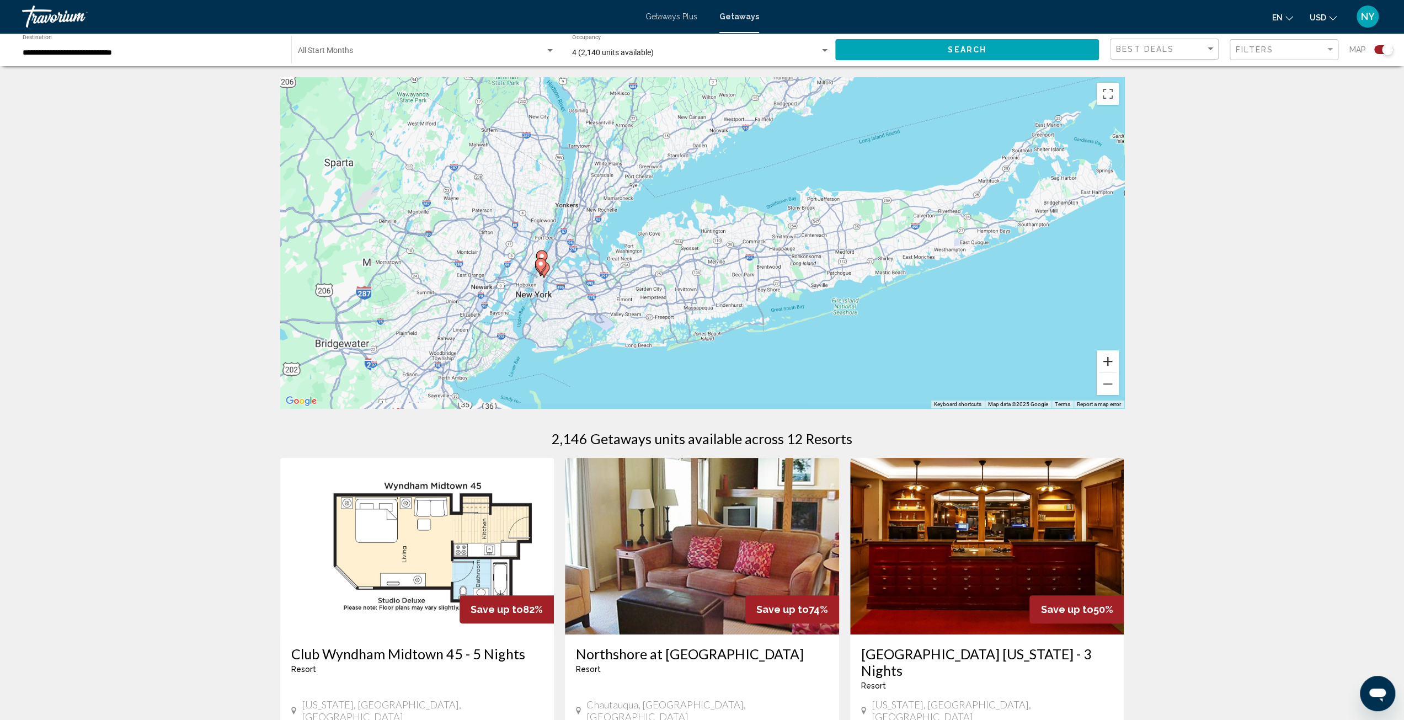
click at [1104, 360] on button "Zoom in" at bounding box center [1108, 361] width 22 height 22
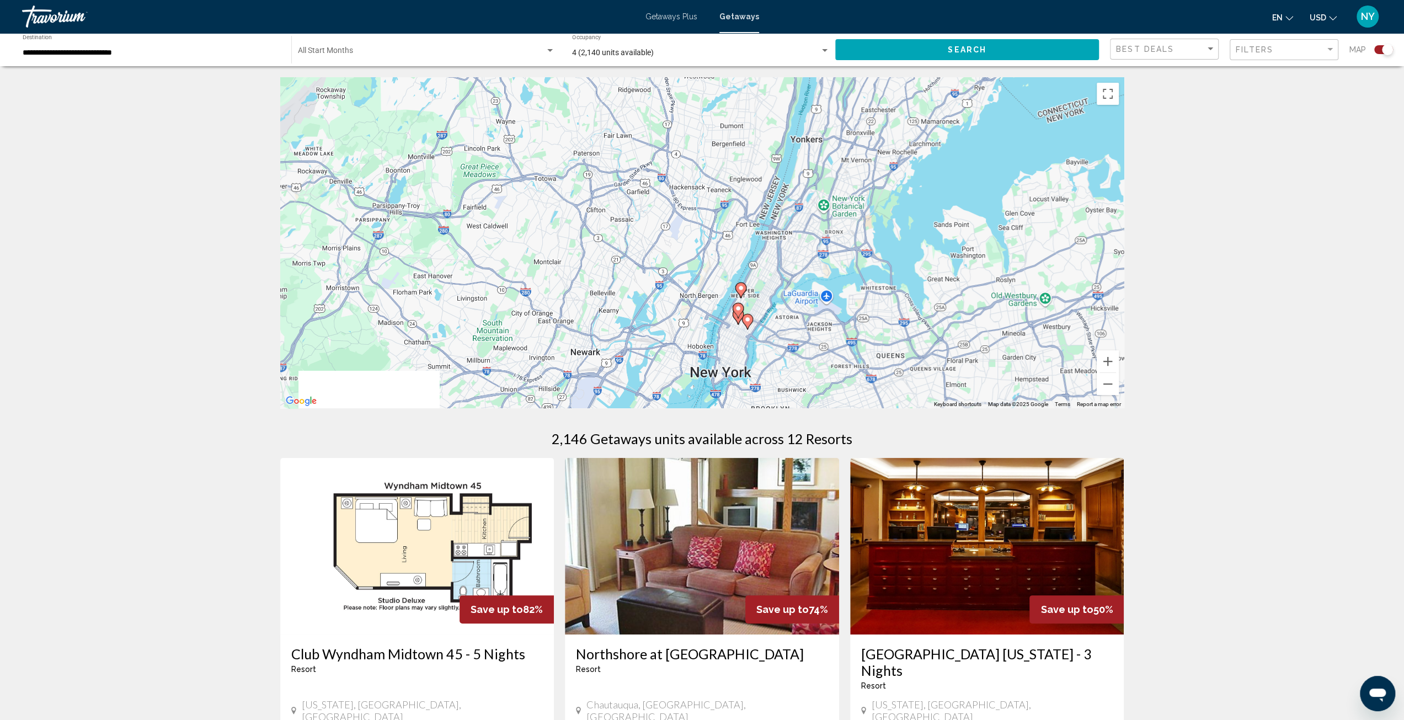
drag, startPoint x: 475, startPoint y: 344, endPoint x: 931, endPoint y: 339, distance: 456.4
click at [931, 339] on div "To activate drag with keyboard, press Alt + Enter. Once in keyboard drag state,…" at bounding box center [702, 242] width 844 height 331
click at [1103, 366] on button "Zoom in" at bounding box center [1108, 361] width 22 height 22
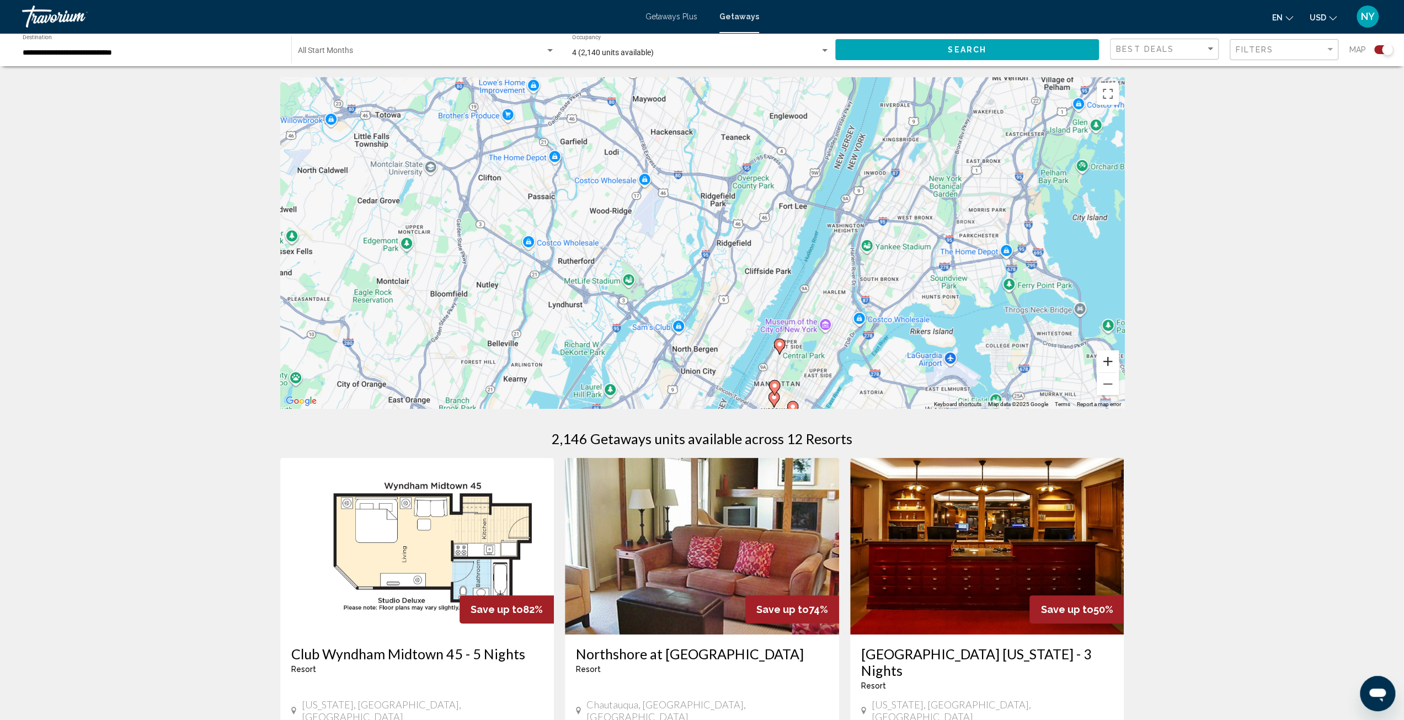
click at [1103, 366] on button "Zoom in" at bounding box center [1108, 361] width 22 height 22
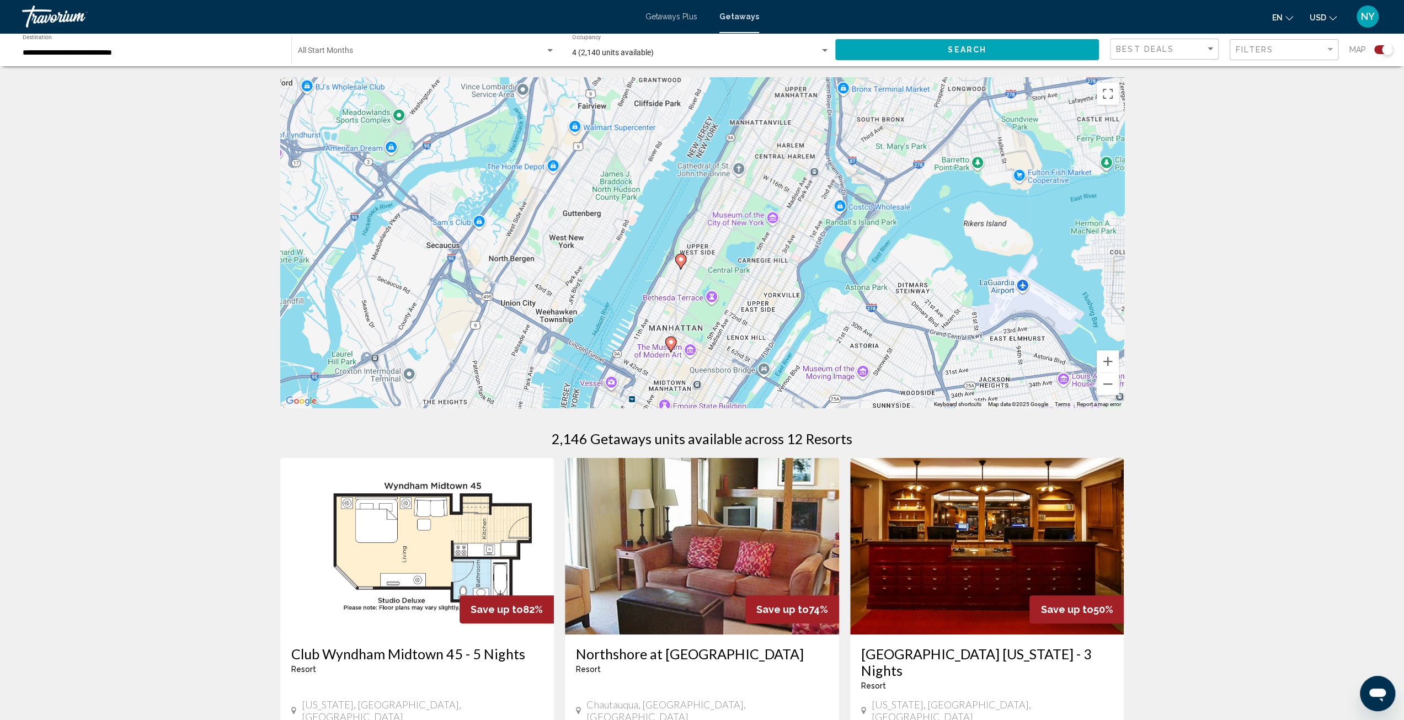
drag, startPoint x: 927, startPoint y: 353, endPoint x: 750, endPoint y: 155, distance: 265.3
click at [750, 155] on div "To activate drag with keyboard, press Alt + Enter. Once in keyboard drag state,…" at bounding box center [702, 242] width 844 height 331
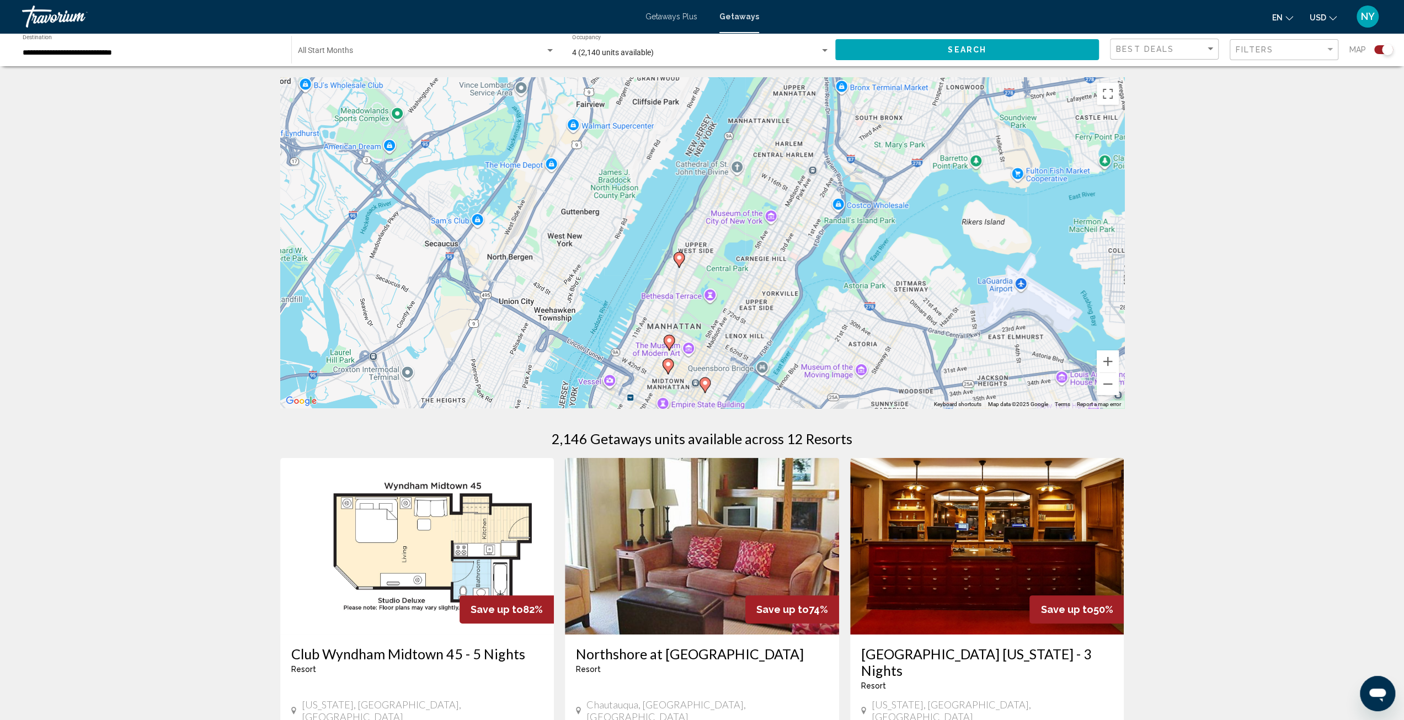
click at [680, 260] on image "Main content" at bounding box center [679, 257] width 7 height 7
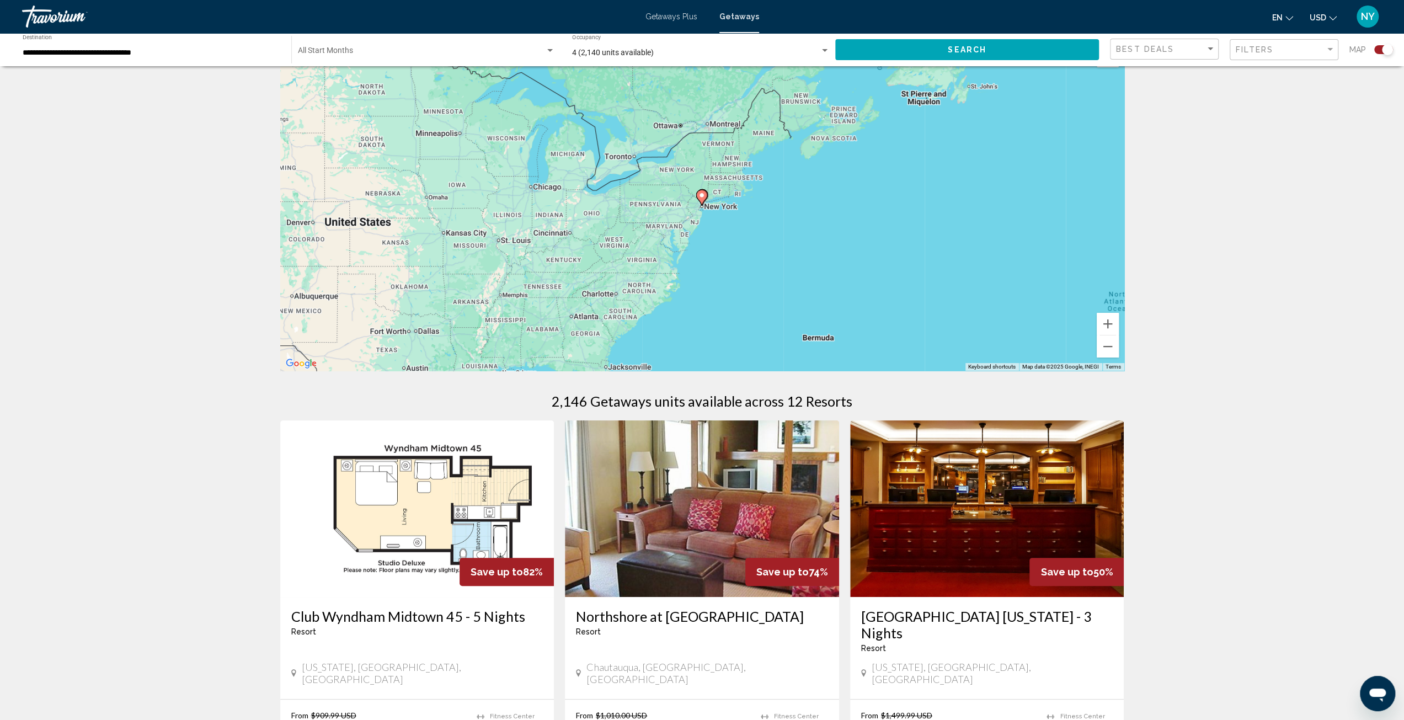
scroll to position [55, 0]
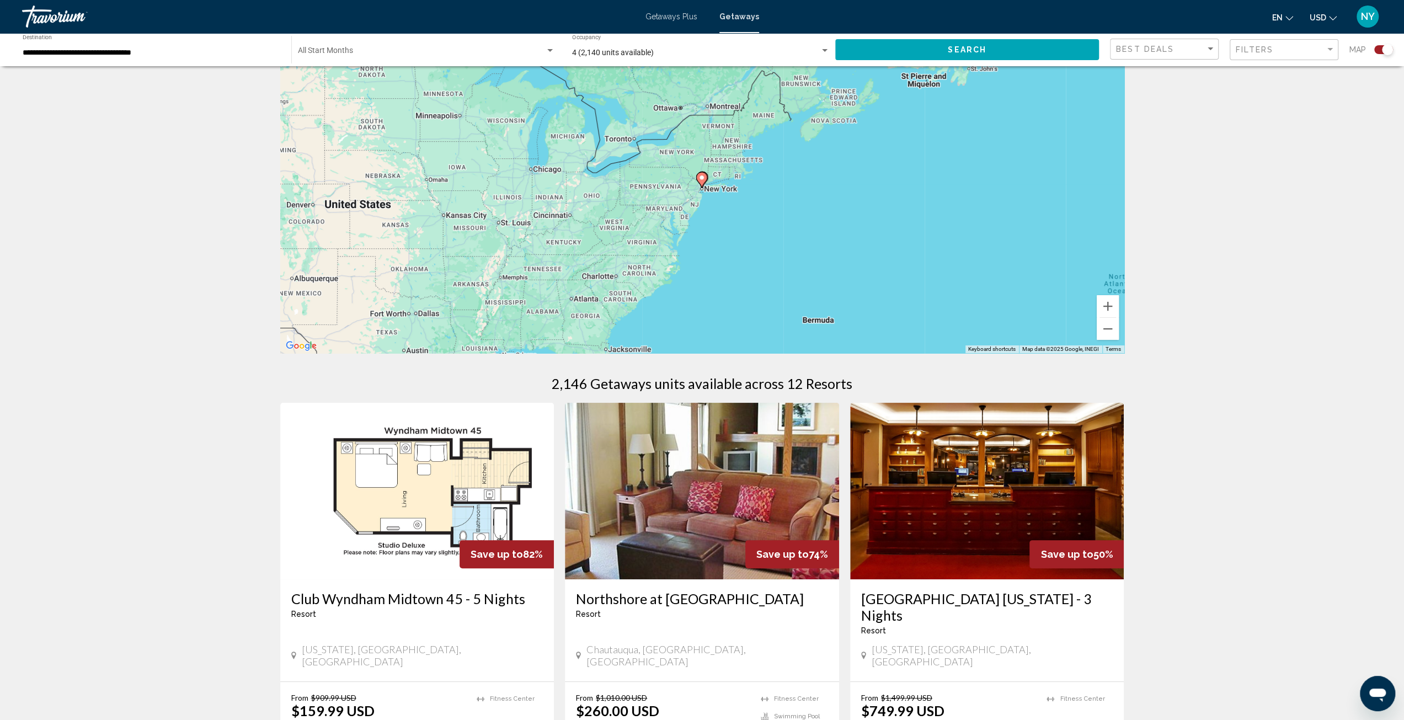
click at [705, 185] on gmp-advanced-marker "Main content" at bounding box center [701, 180] width 11 height 17
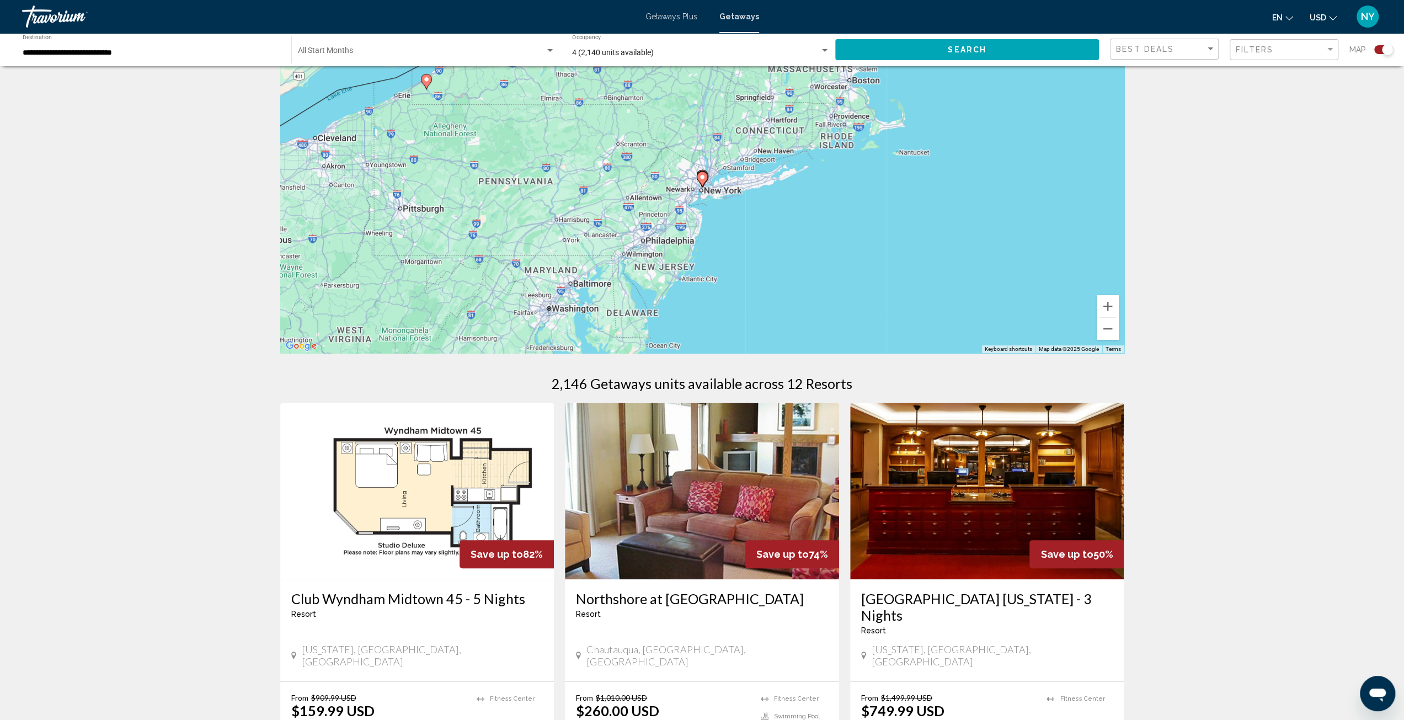
click at [703, 183] on icon "Main content" at bounding box center [702, 179] width 10 height 14
type input "**********"
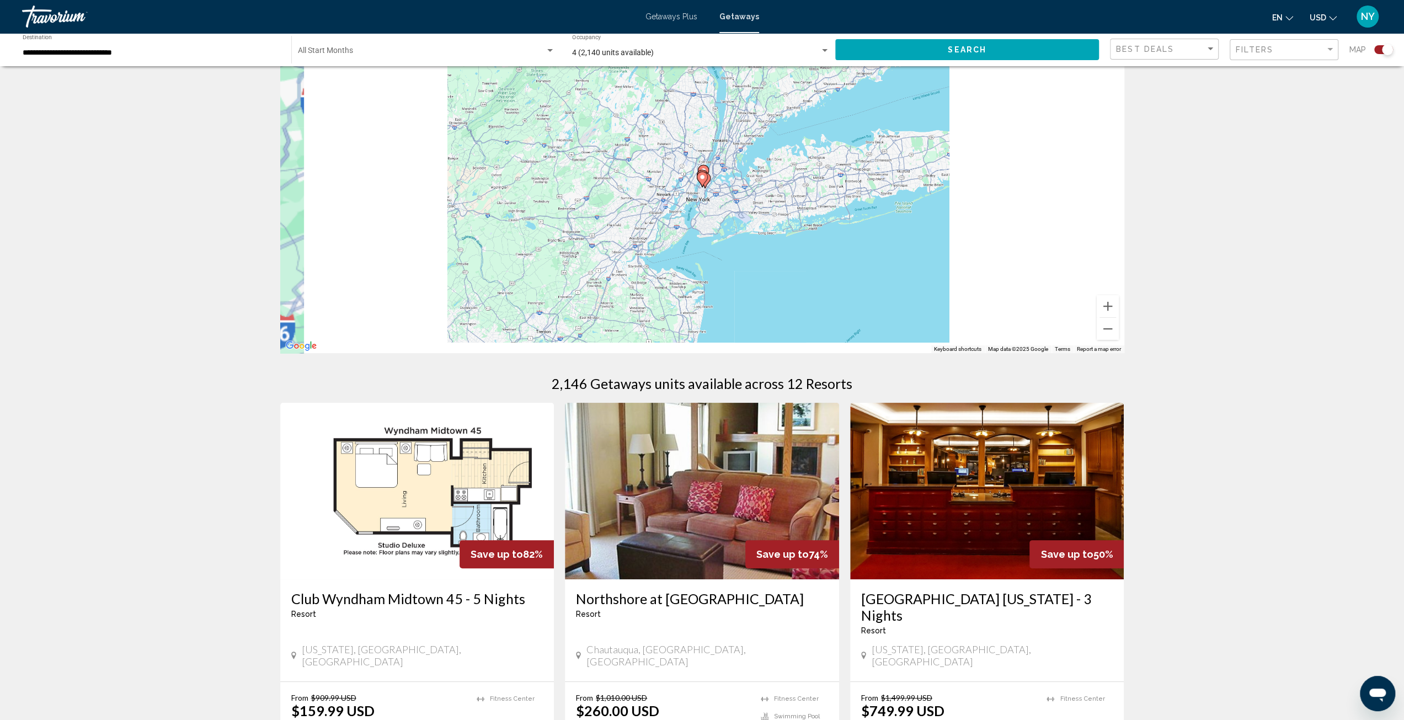
click at [703, 183] on icon "Main content" at bounding box center [702, 179] width 10 height 14
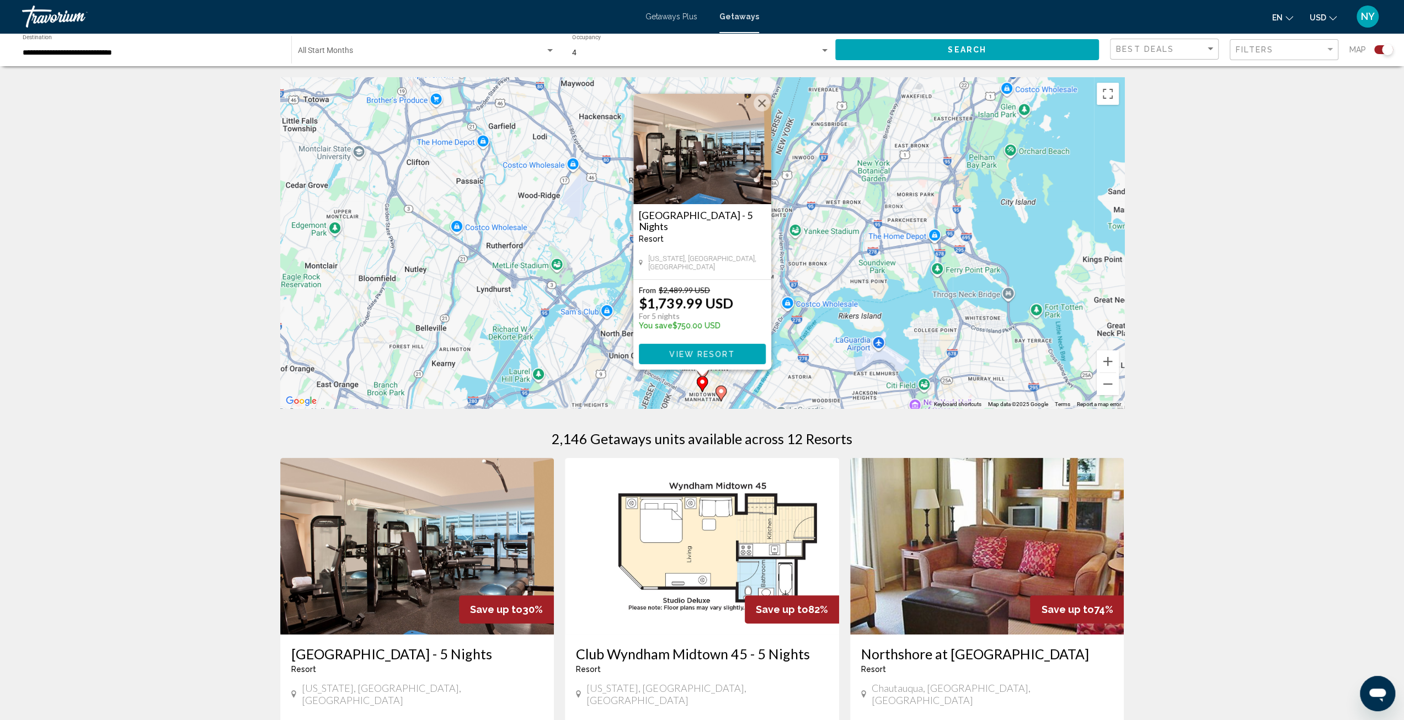
click at [761, 100] on button "Close" at bounding box center [762, 103] width 17 height 17
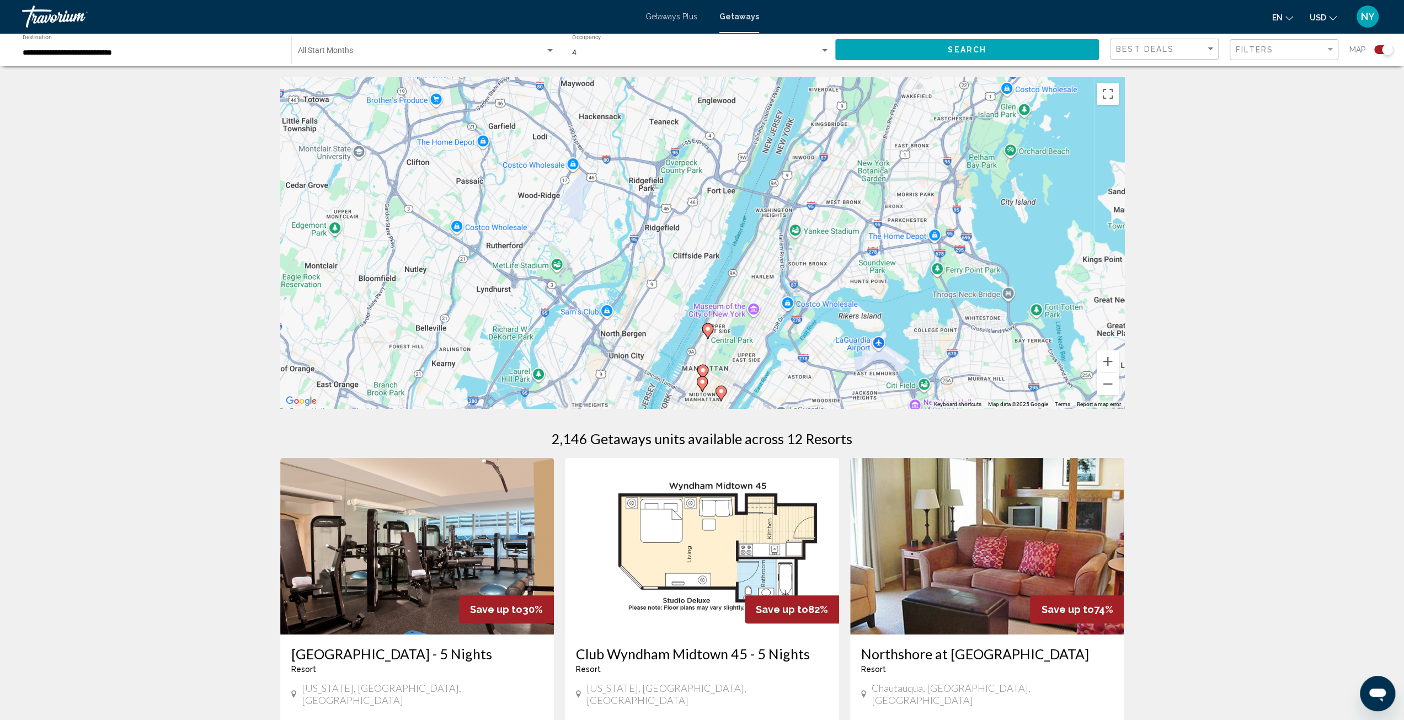
click at [710, 328] on image "Main content" at bounding box center [708, 329] width 7 height 7
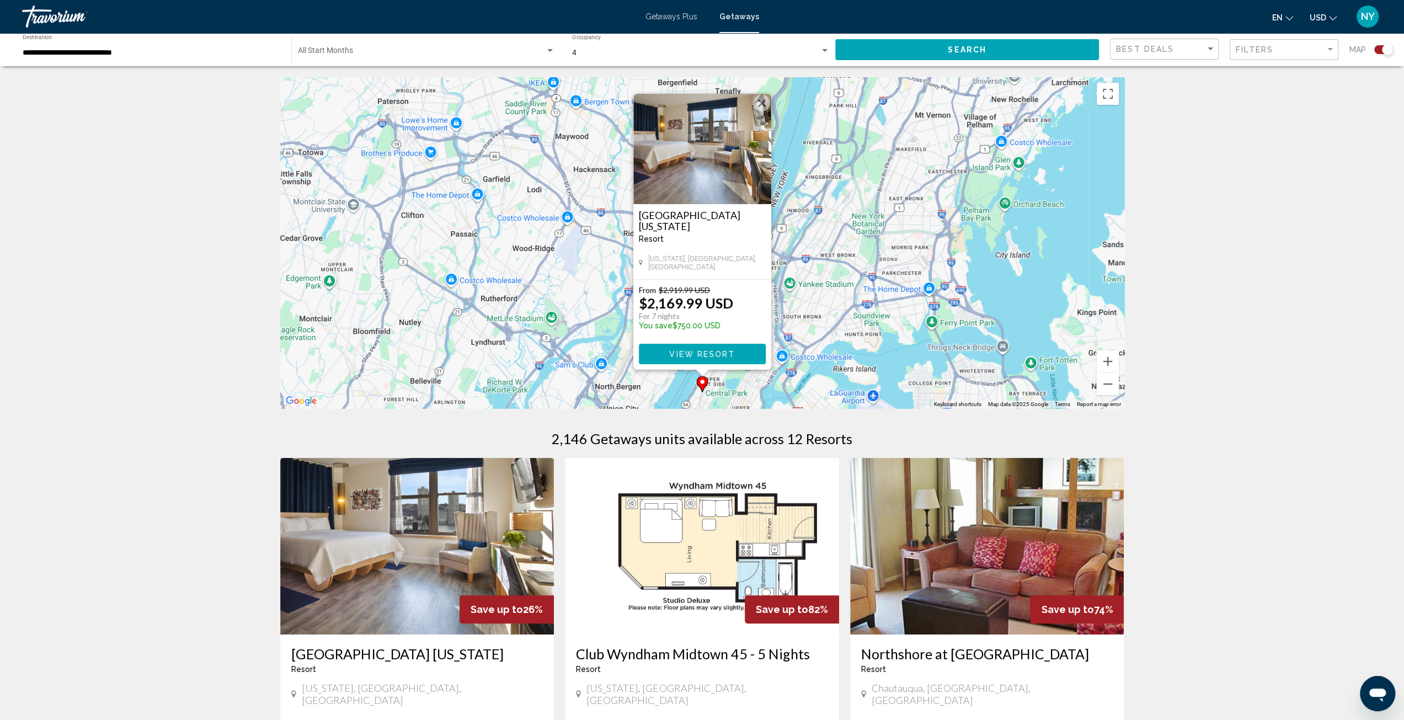
click at [707, 354] on span "View Resort" at bounding box center [702, 354] width 66 height 9
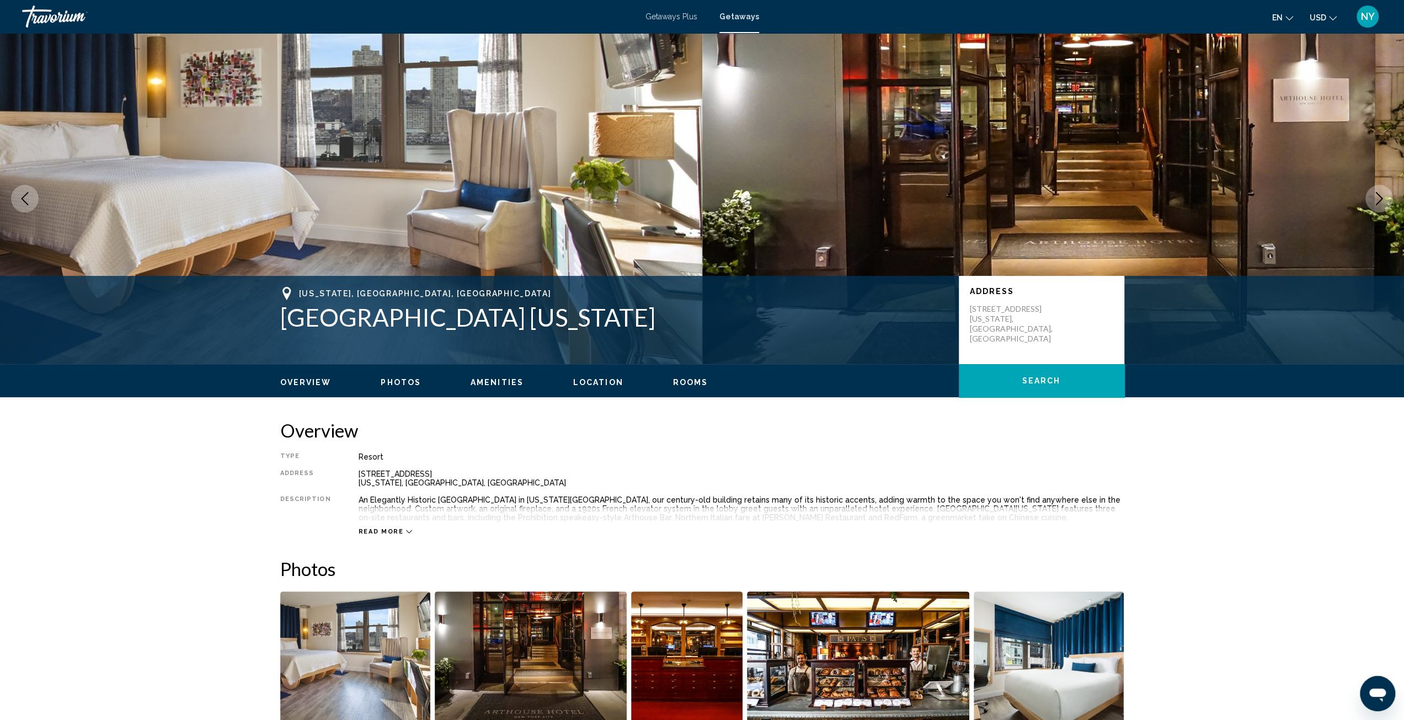
click at [380, 314] on h1 "[GEOGRAPHIC_DATA] [US_STATE]" at bounding box center [614, 317] width 668 height 29
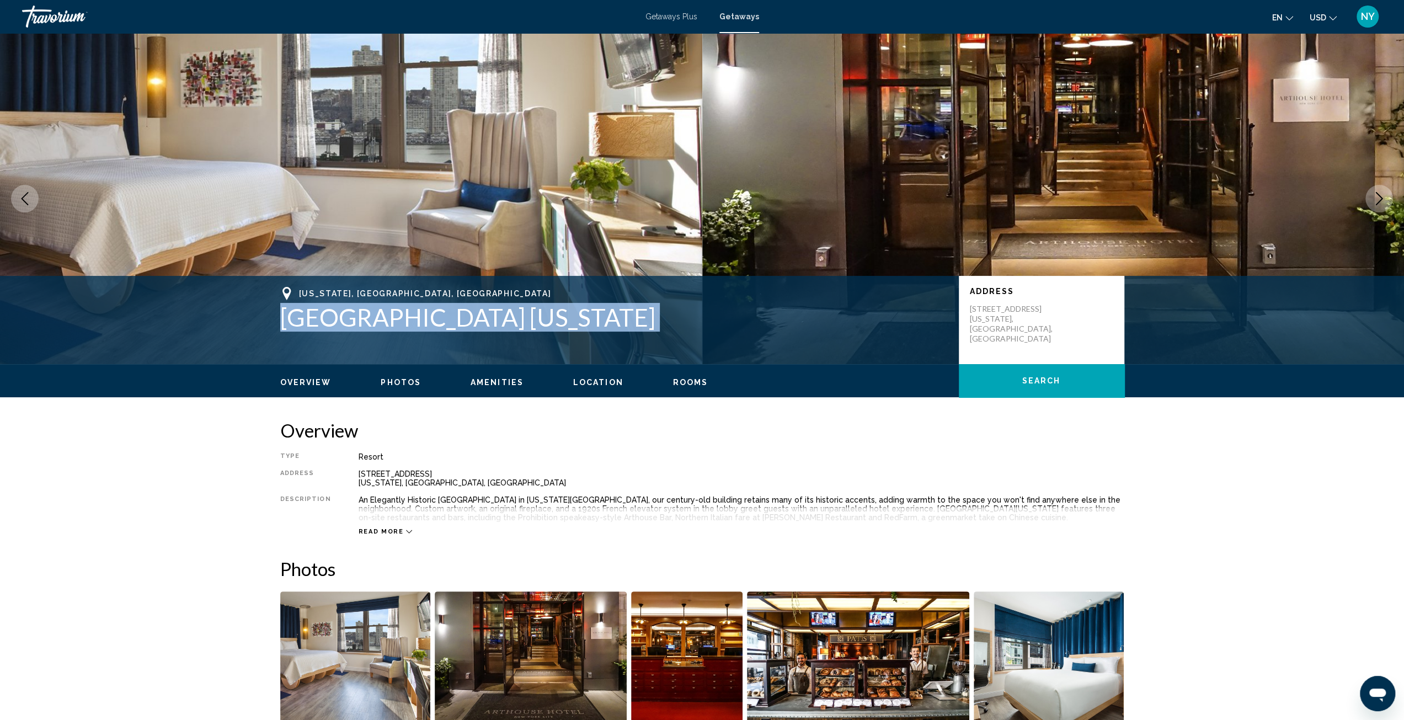
click at [380, 314] on h1 "[GEOGRAPHIC_DATA] [US_STATE]" at bounding box center [614, 317] width 668 height 29
click at [58, 12] on div "Travorium" at bounding box center [77, 17] width 110 height 22
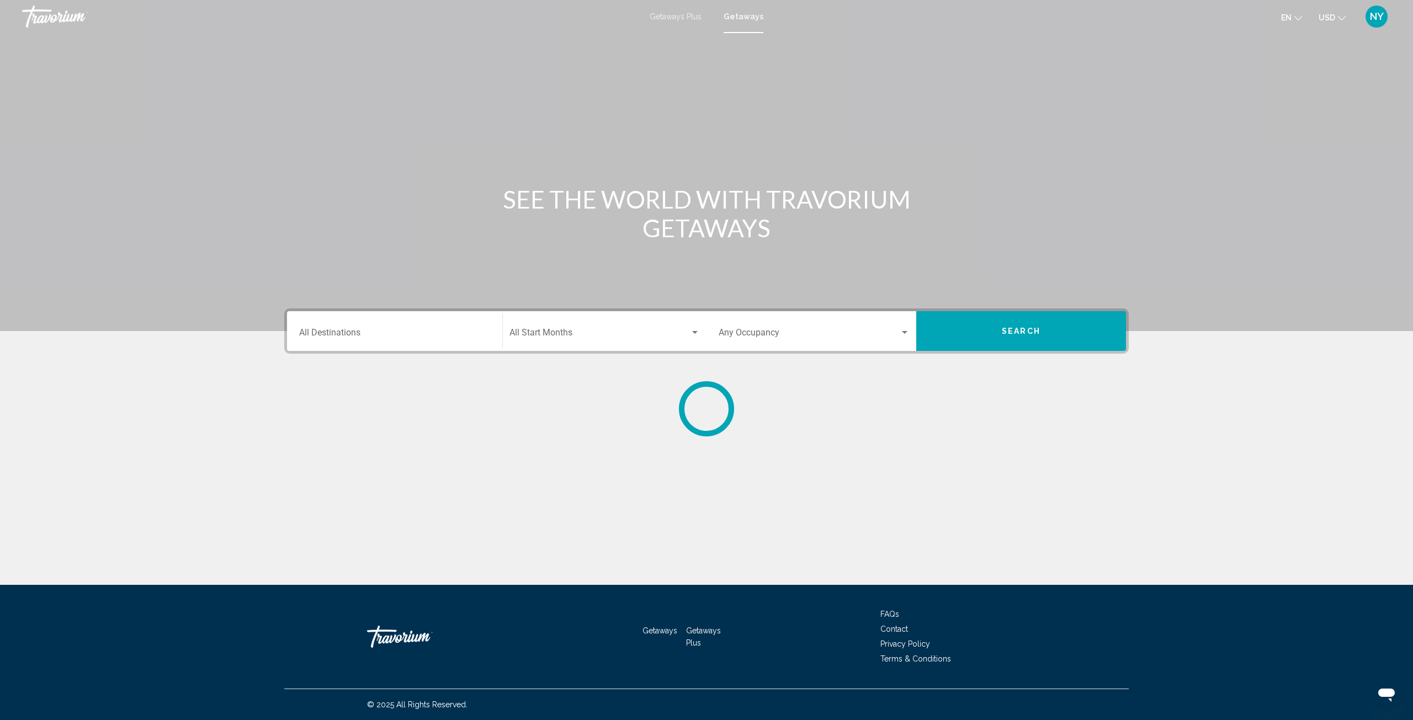
click at [386, 326] on div "Destination All Destinations" at bounding box center [394, 331] width 191 height 35
click at [386, 327] on div "Destination All Destinations" at bounding box center [394, 331] width 191 height 35
click at [210, 344] on section "SEE THE WORLD WITH TRAVORIUM GETAWAYS Destination All Destinations Start Month …" at bounding box center [706, 218] width 1413 height 436
click at [348, 337] on input "Destination All Destinations" at bounding box center [394, 335] width 191 height 10
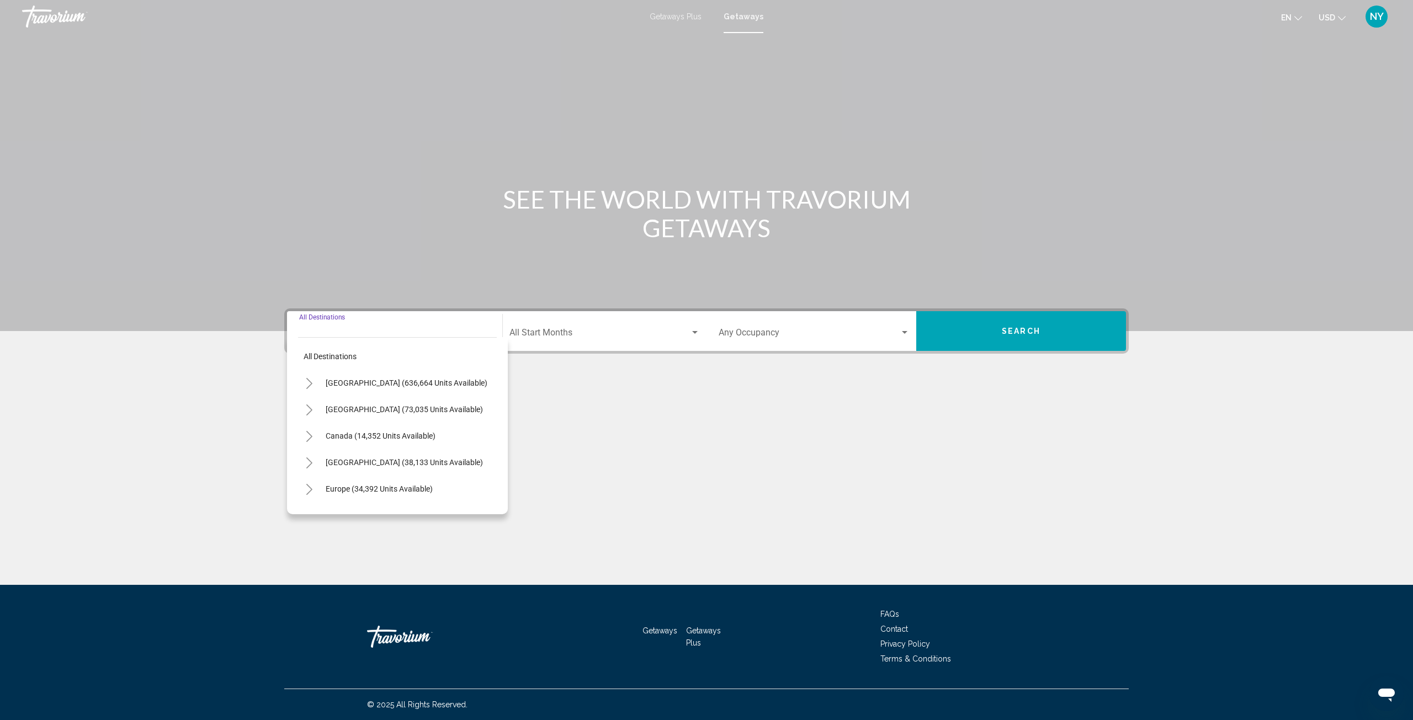
click at [310, 384] on icon "Toggle United States (636,664 units available)" at bounding box center [309, 383] width 6 height 11
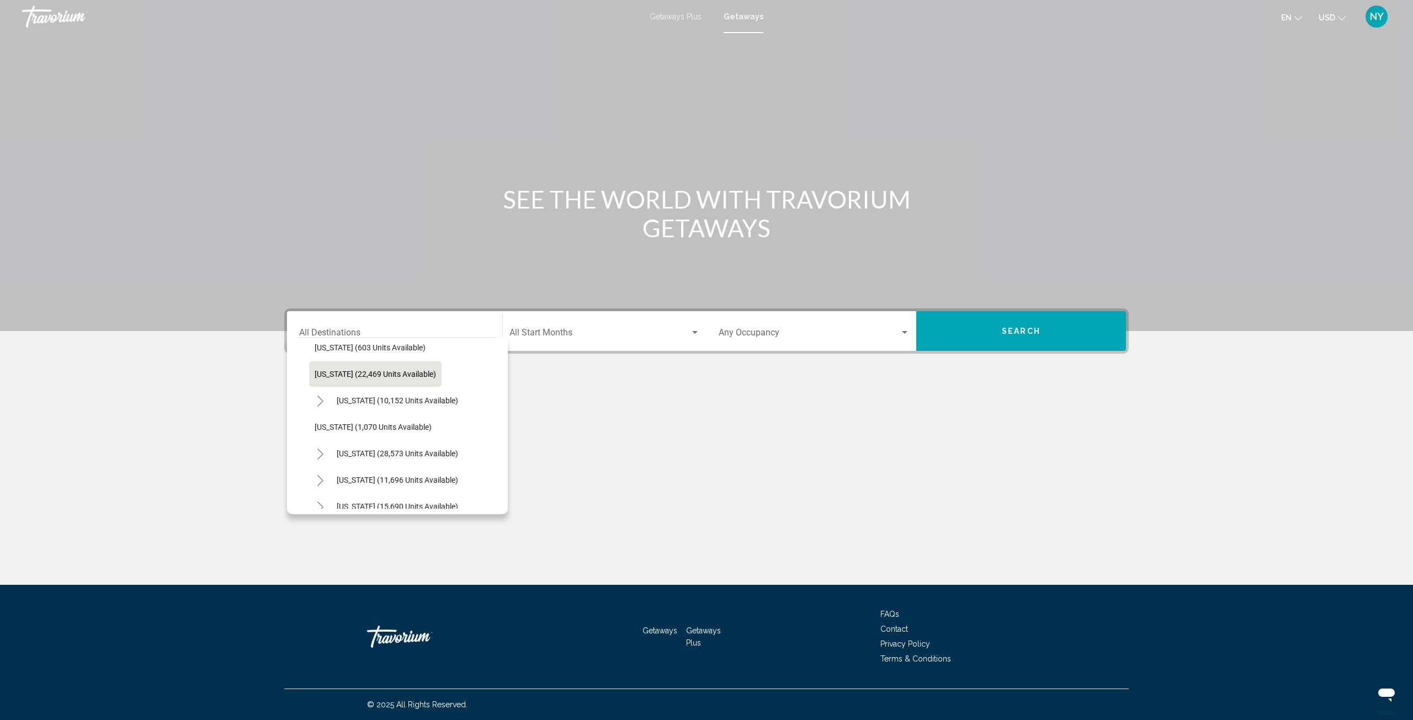
scroll to position [1048, 0]
click at [313, 421] on button "Toggle Virginia (23,177 units available)" at bounding box center [320, 420] width 22 height 22
click at [307, 413] on icon "Toggle Europe (34,392 units available)" at bounding box center [309, 412] width 8 height 11
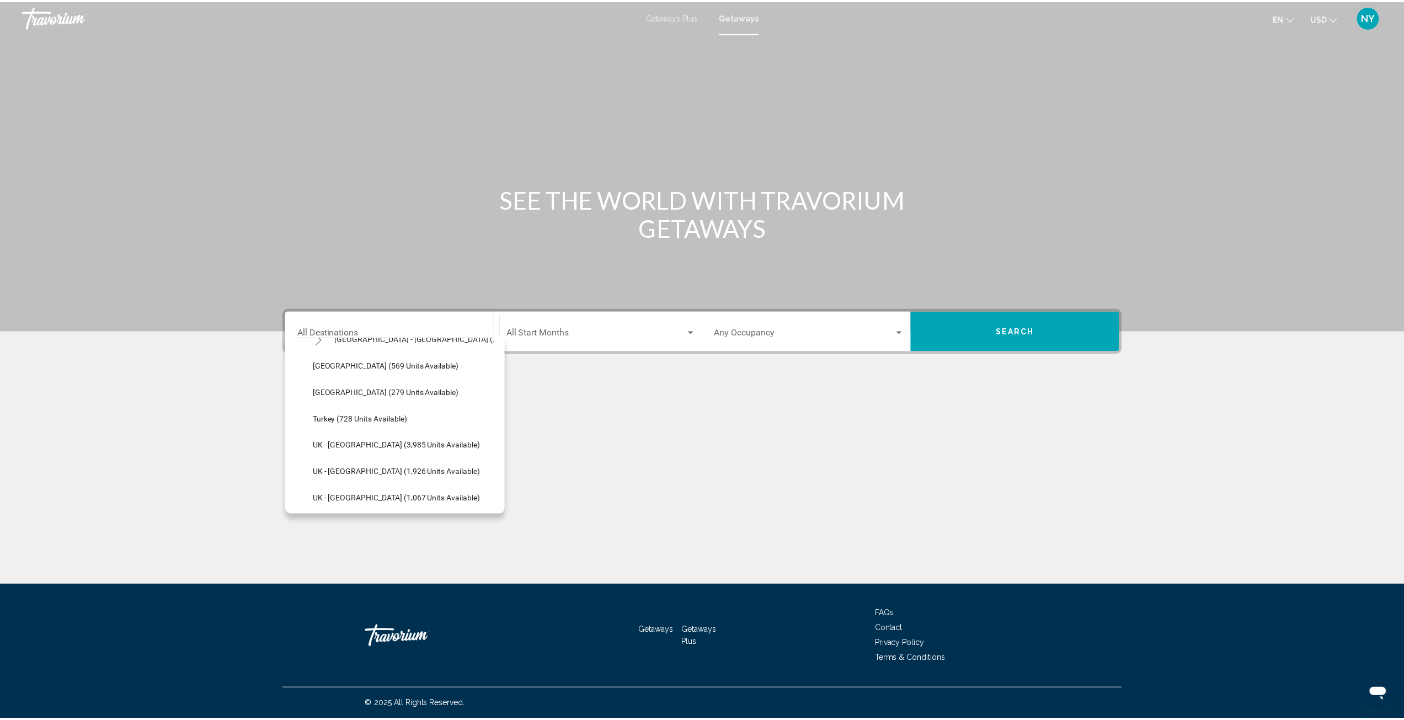
scroll to position [1953, 0]
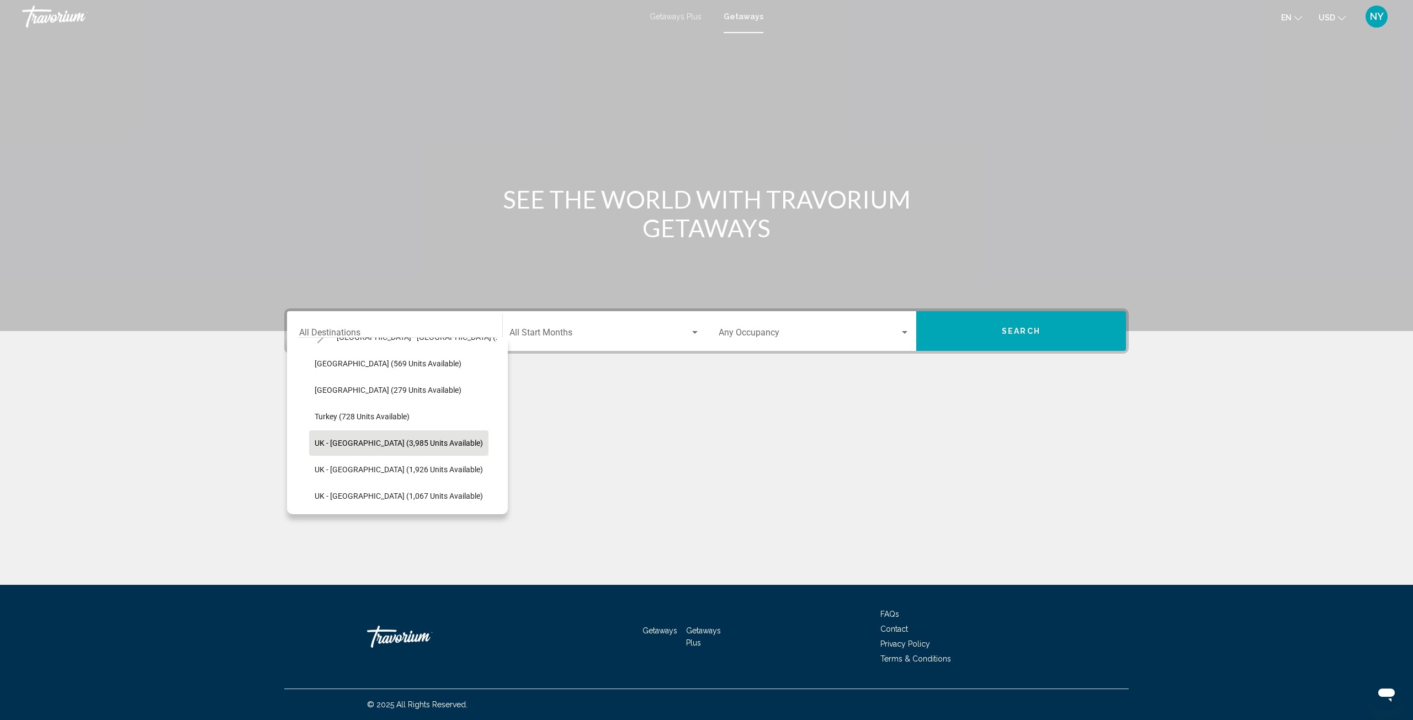
click at [354, 437] on button "UK - [GEOGRAPHIC_DATA] (3,985 units available)" at bounding box center [398, 442] width 179 height 25
type input "**********"
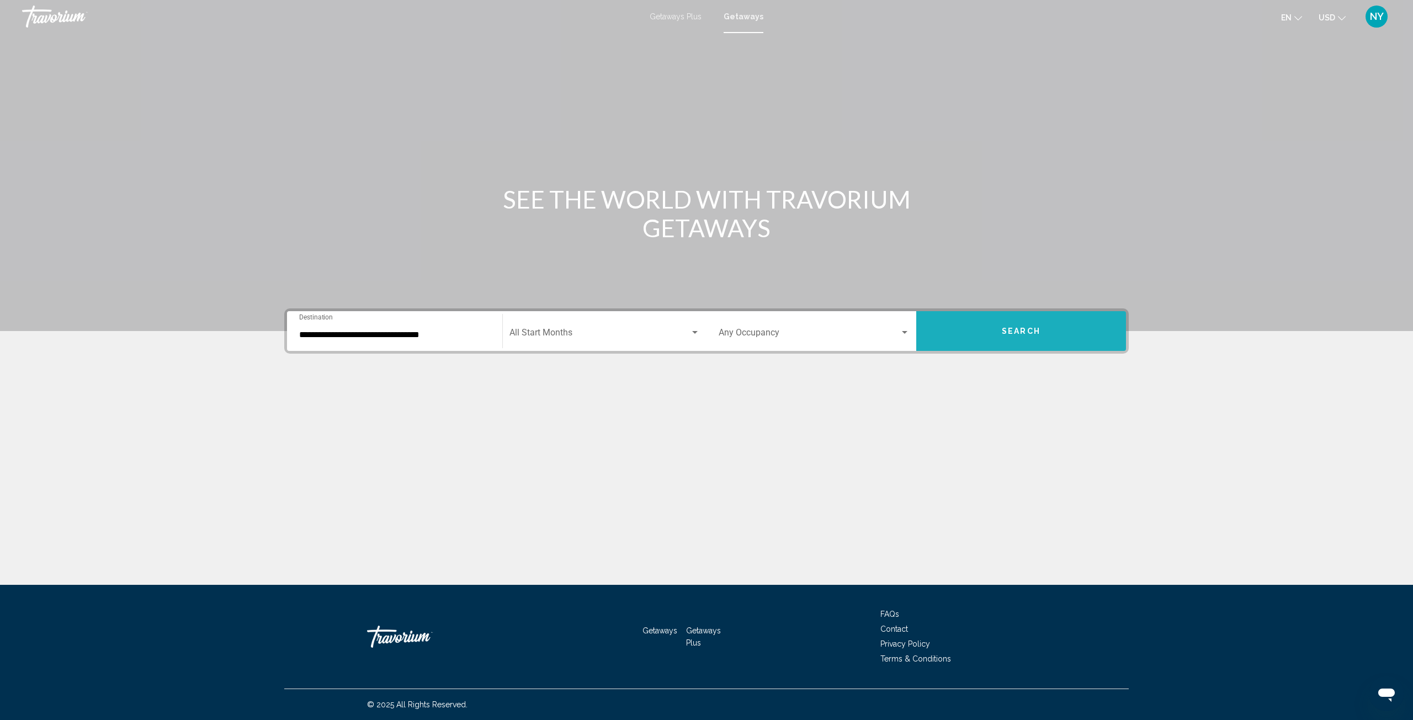
click at [1071, 344] on button "Search" at bounding box center [1021, 331] width 210 height 40
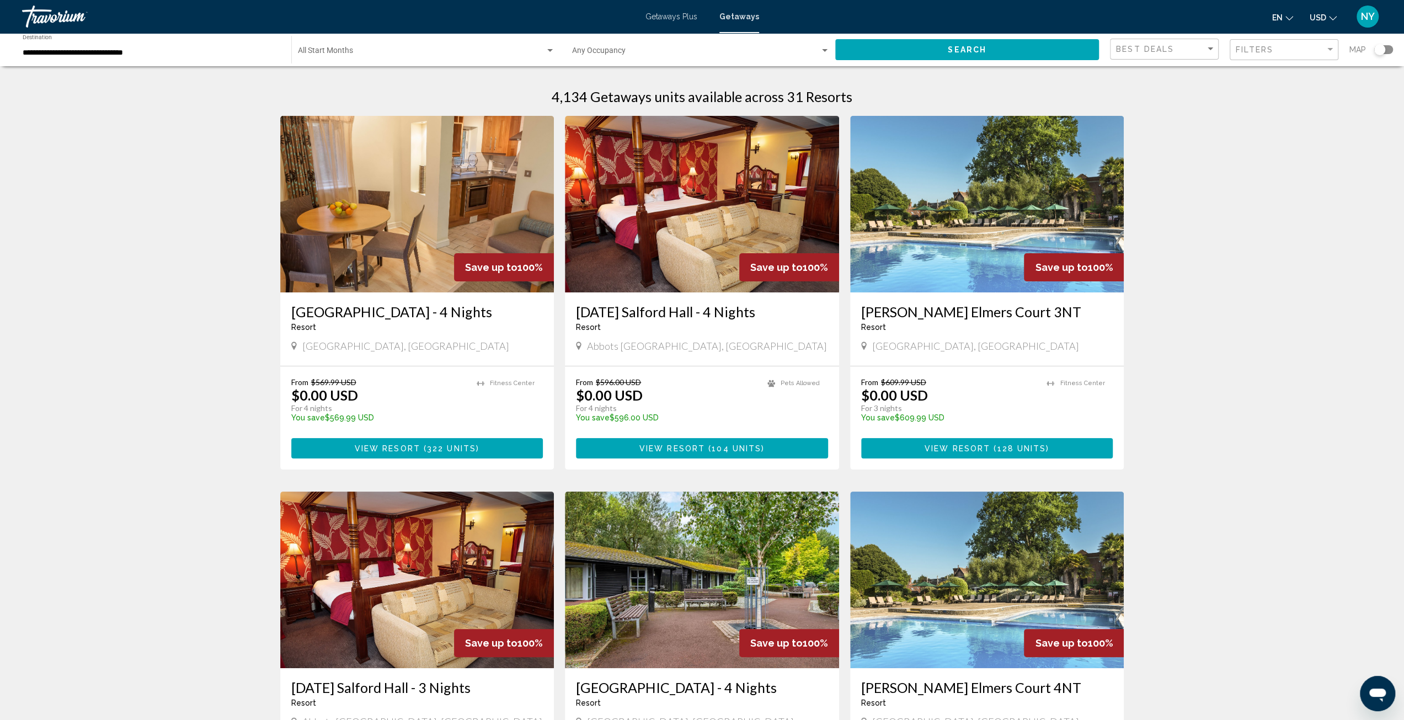
click at [1387, 45] on div "Search widget" at bounding box center [1384, 49] width 19 height 9
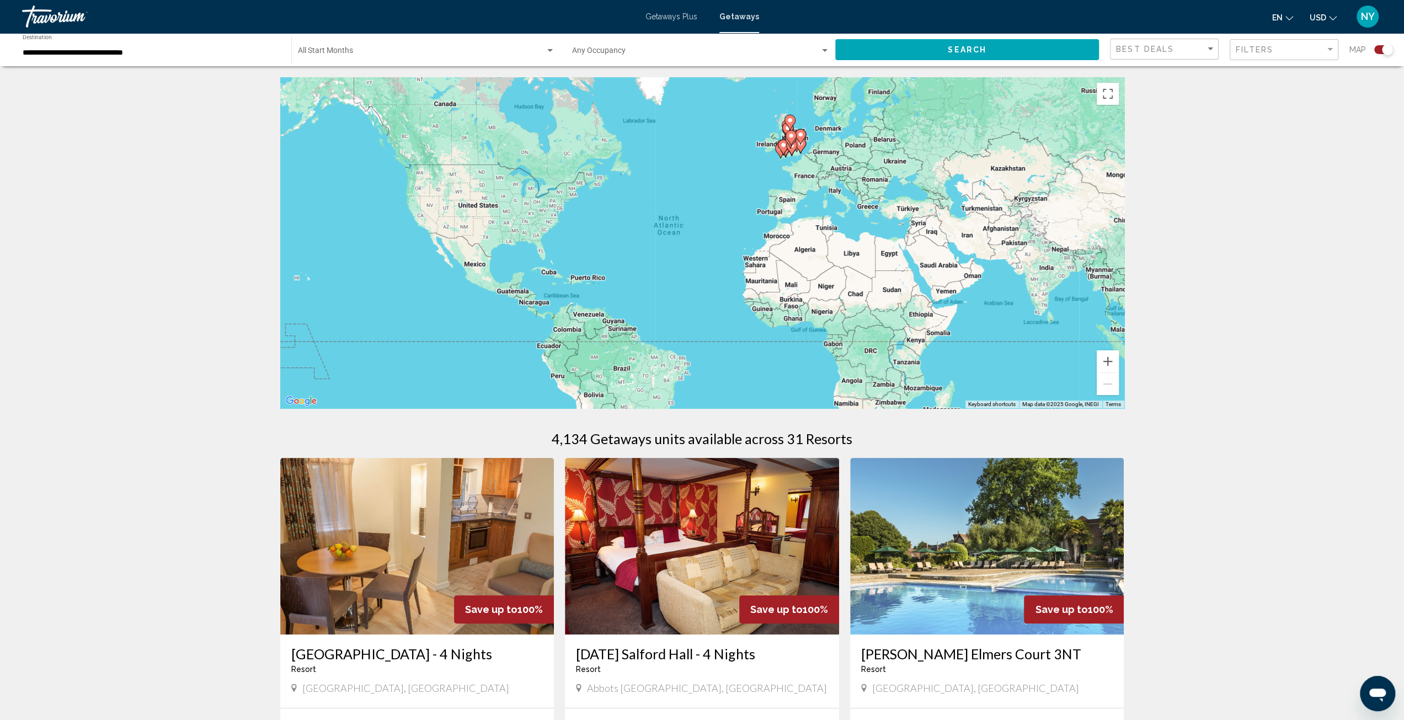
click at [790, 151] on icon "Main content" at bounding box center [791, 148] width 10 height 14
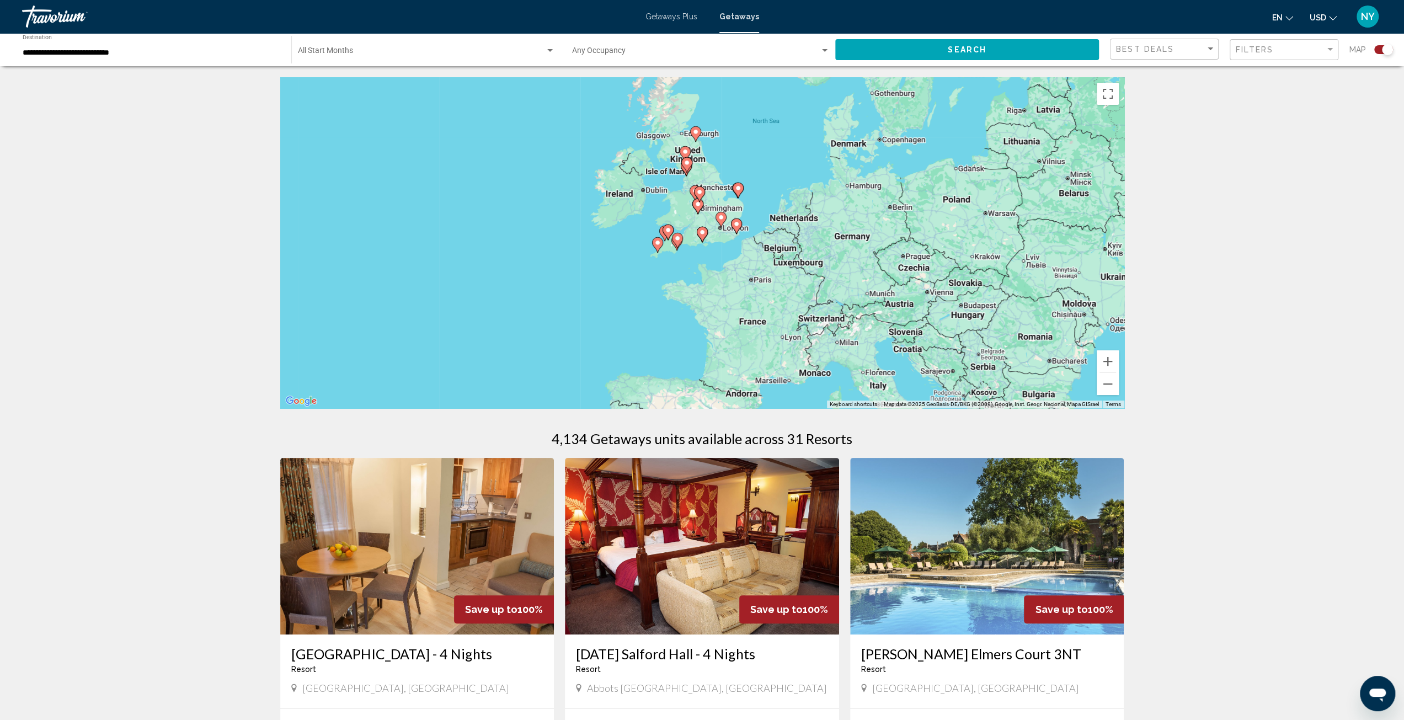
click at [736, 227] on image "Main content" at bounding box center [736, 224] width 7 height 7
type input "**********"
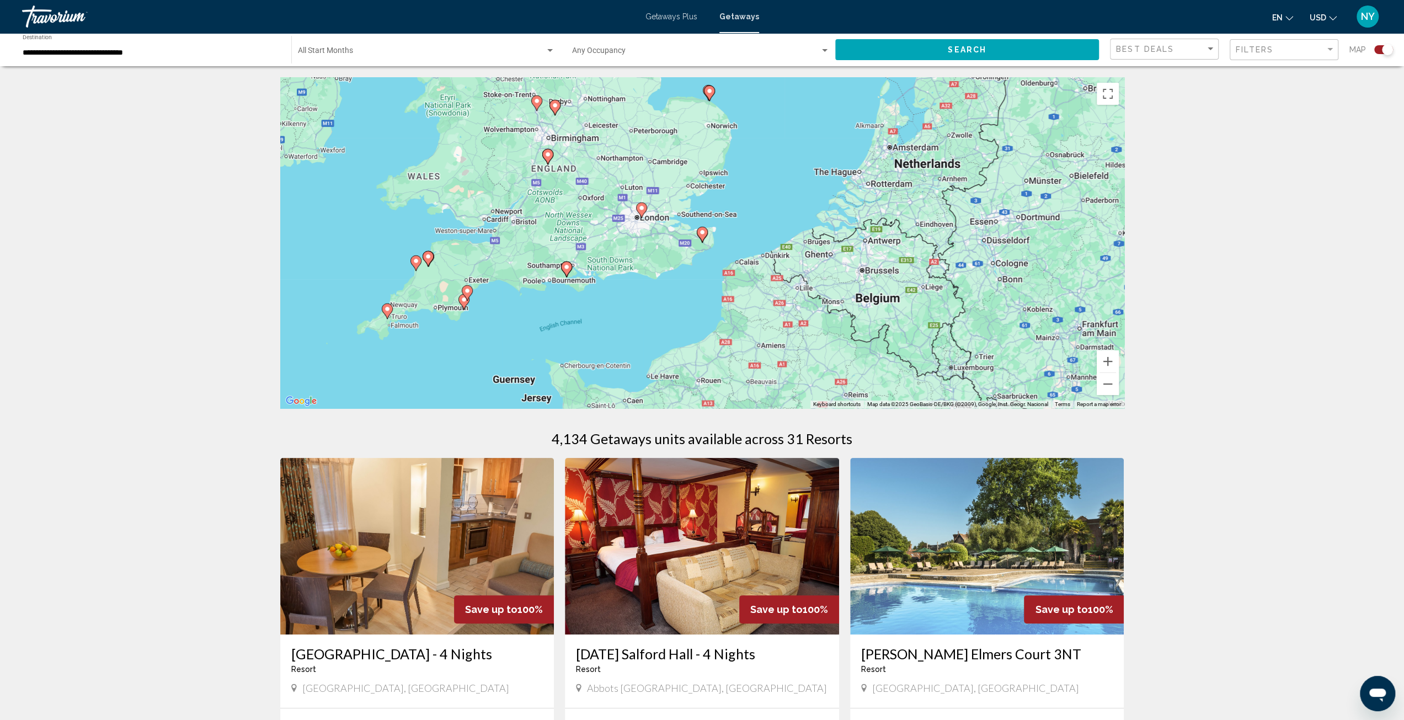
click at [641, 212] on icon "Main content" at bounding box center [641, 210] width 10 height 14
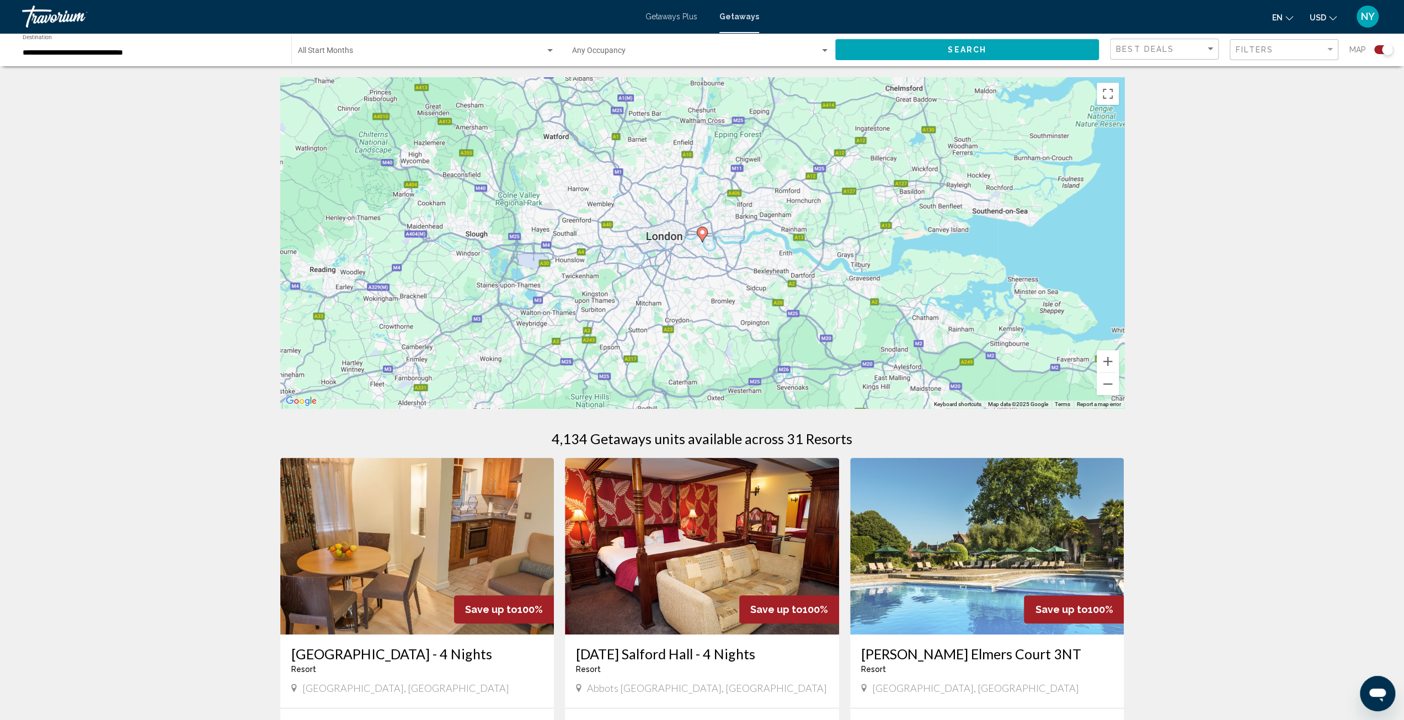
click at [704, 234] on image "Main content" at bounding box center [702, 232] width 7 height 7
